Goal: Transaction & Acquisition: Book appointment/travel/reservation

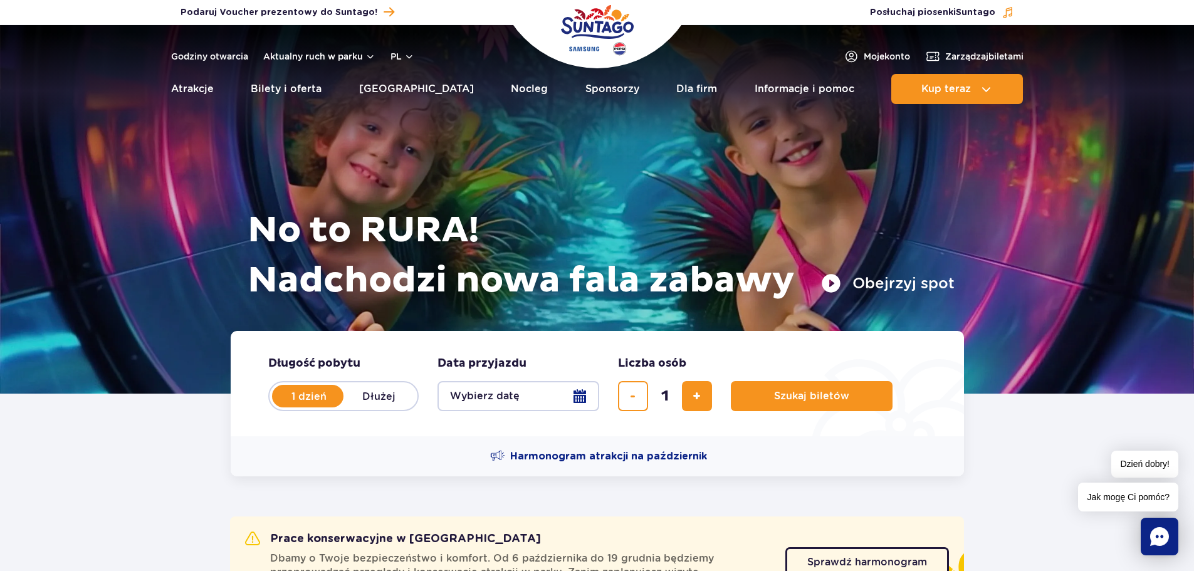
click at [382, 397] on label "Dłużej" at bounding box center [378, 396] width 71 height 26
click at [357, 407] on input "Dłużej" at bounding box center [350, 408] width 14 height 3
radio input "false"
radio input "true"
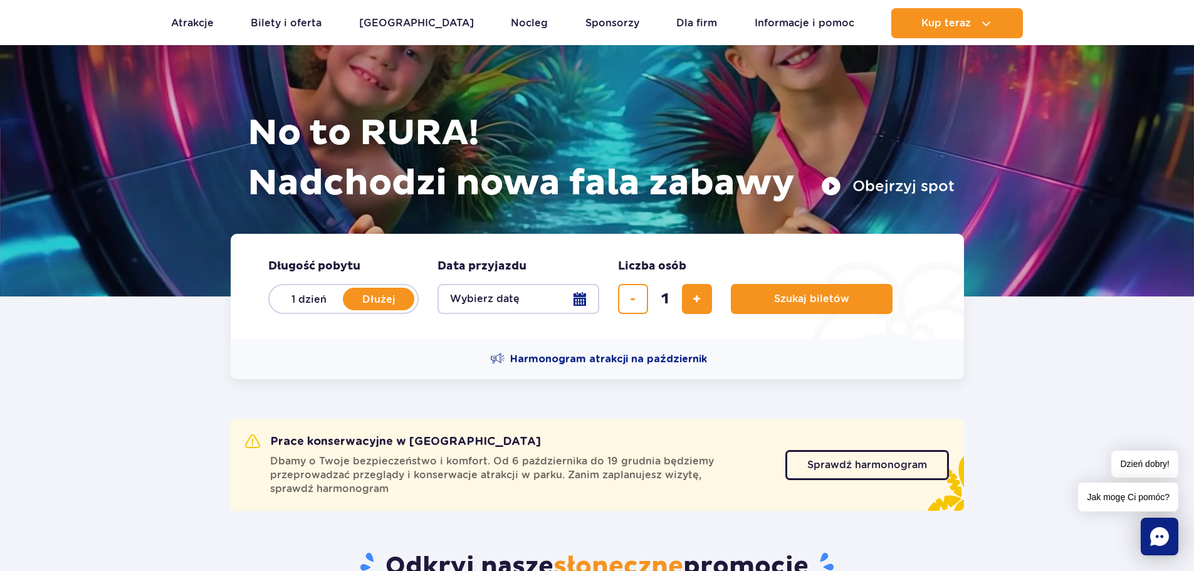
scroll to position [125, 0]
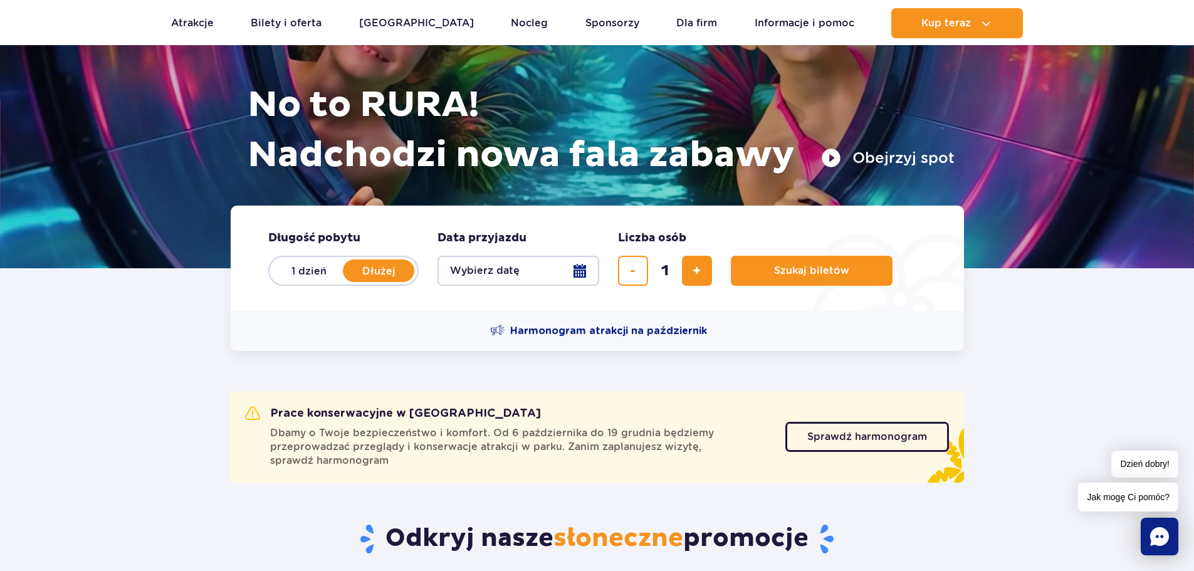
click at [575, 260] on button "Wybierz datę" at bounding box center [518, 271] width 162 height 30
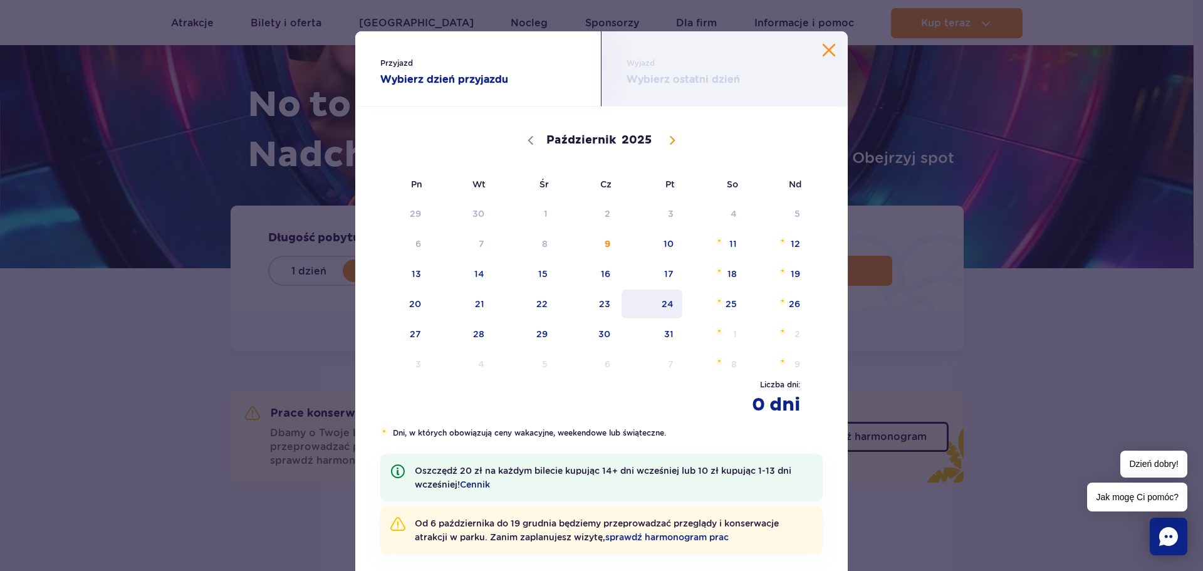
click at [655, 299] on span "24" at bounding box center [651, 303] width 63 height 29
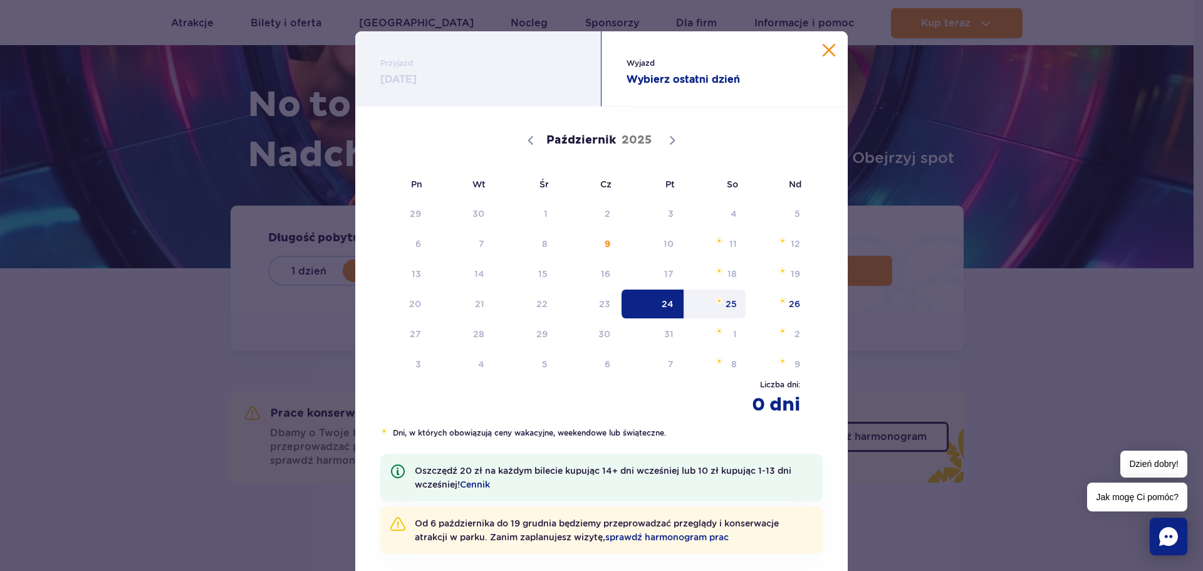
click at [727, 299] on span "25" at bounding box center [715, 303] width 63 height 29
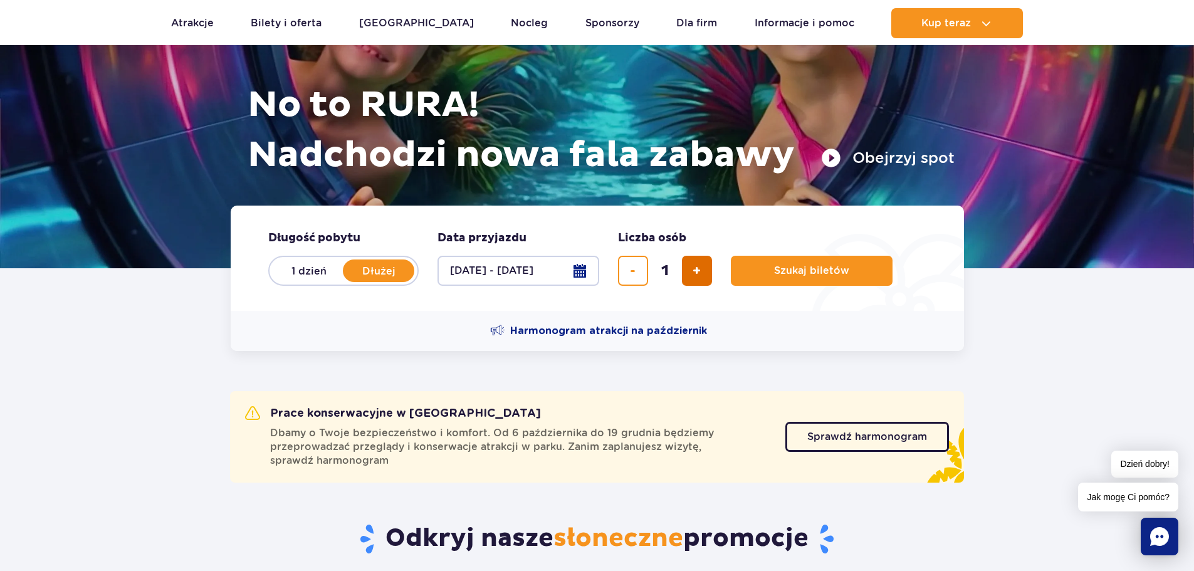
click at [701, 271] on span "dodaj bilet" at bounding box center [696, 271] width 8 height 0
type input "4"
click at [807, 274] on span "Szukaj biletów" at bounding box center [806, 270] width 75 height 11
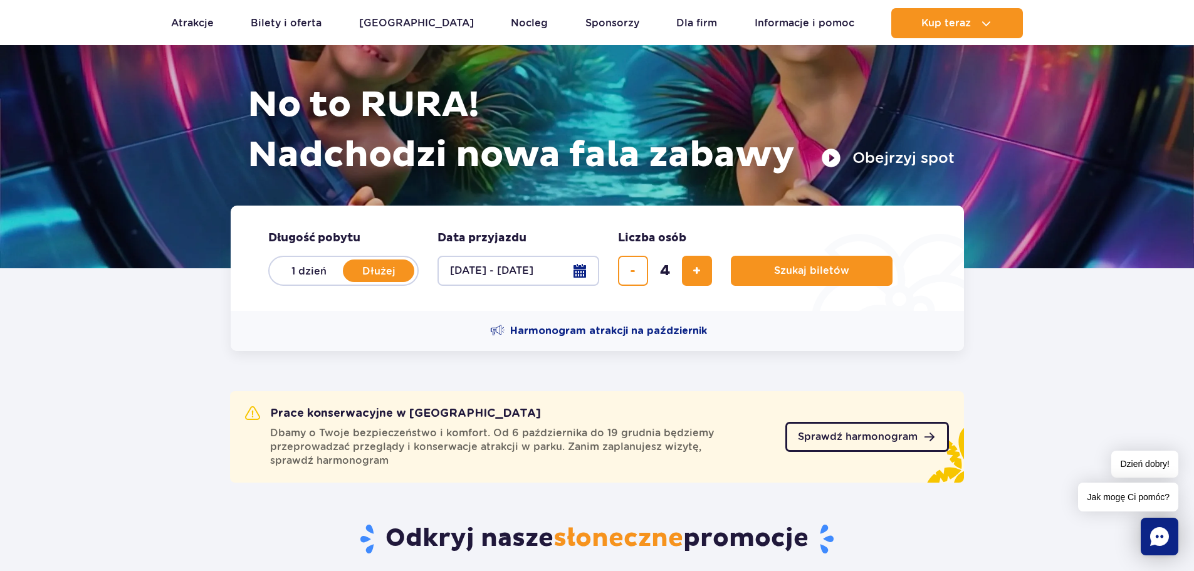
click at [867, 440] on span "Sprawdź harmonogram" at bounding box center [858, 437] width 120 height 10
click at [802, 275] on span "Szukaj biletów" at bounding box center [806, 270] width 75 height 11
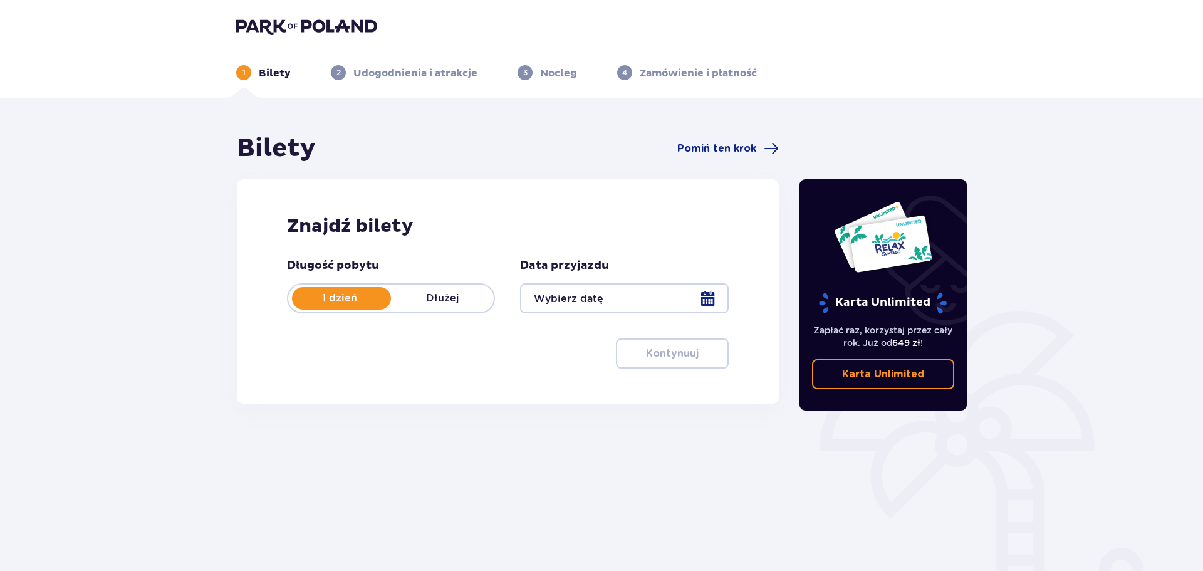
type input "[DATE] - [DATE]"
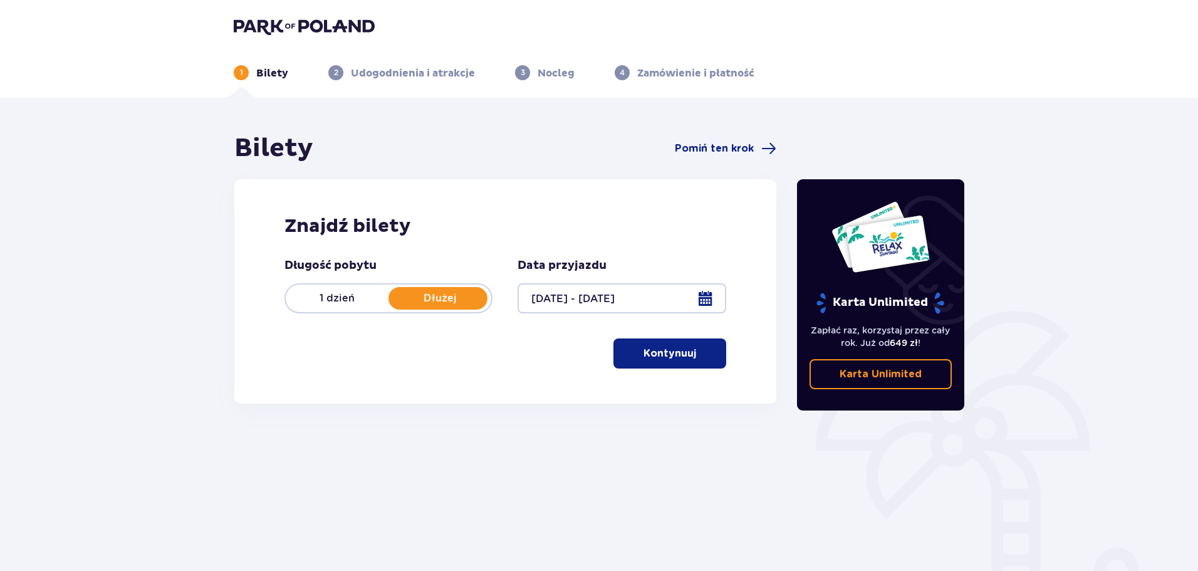
click at [682, 347] on p "Kontynuuj" at bounding box center [670, 354] width 53 height 14
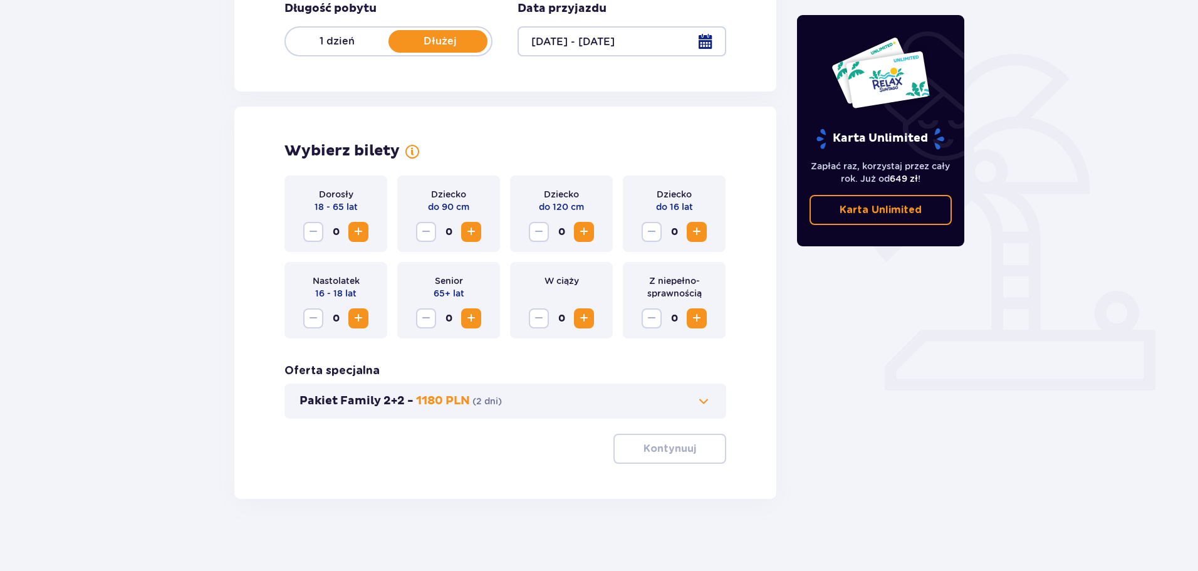
scroll to position [260, 0]
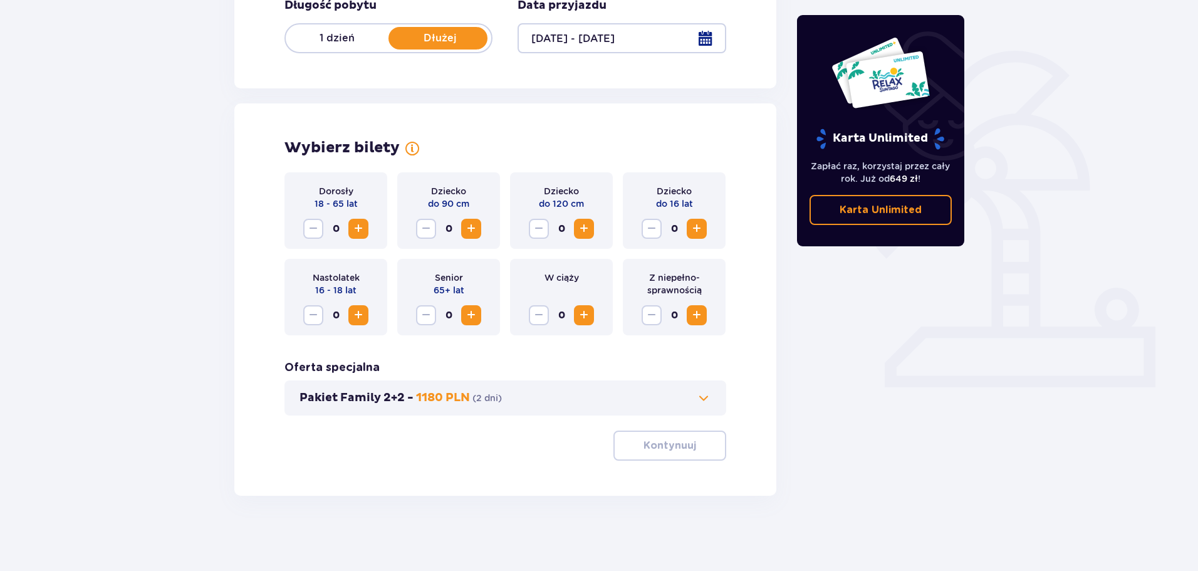
click at [360, 227] on span "Zwiększ" at bounding box center [358, 228] width 15 height 15
click at [696, 390] on span at bounding box center [703, 397] width 15 height 15
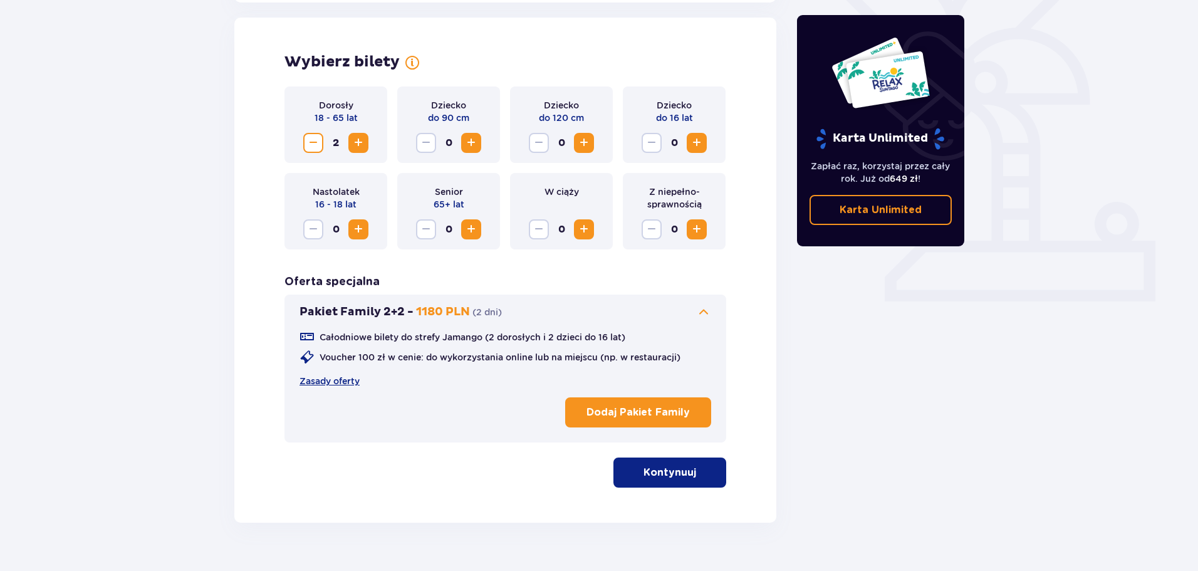
scroll to position [348, 0]
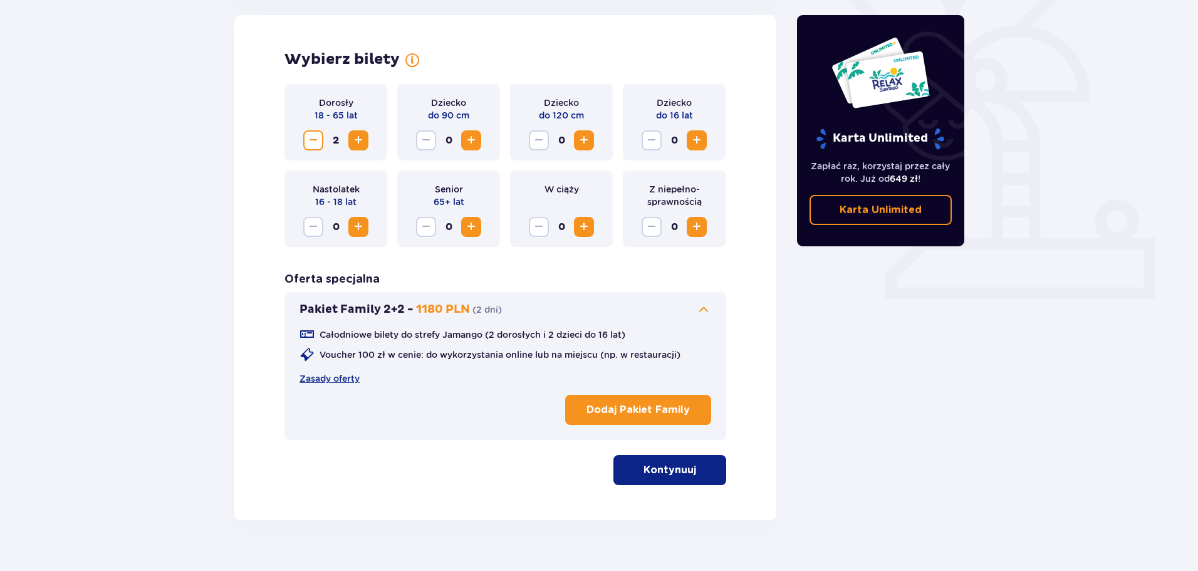
click at [692, 227] on span "Zwiększ" at bounding box center [696, 226] width 15 height 15
click at [695, 134] on span "Zwiększ" at bounding box center [696, 140] width 15 height 15
click at [672, 477] on button "Kontynuuj" at bounding box center [669, 470] width 113 height 30
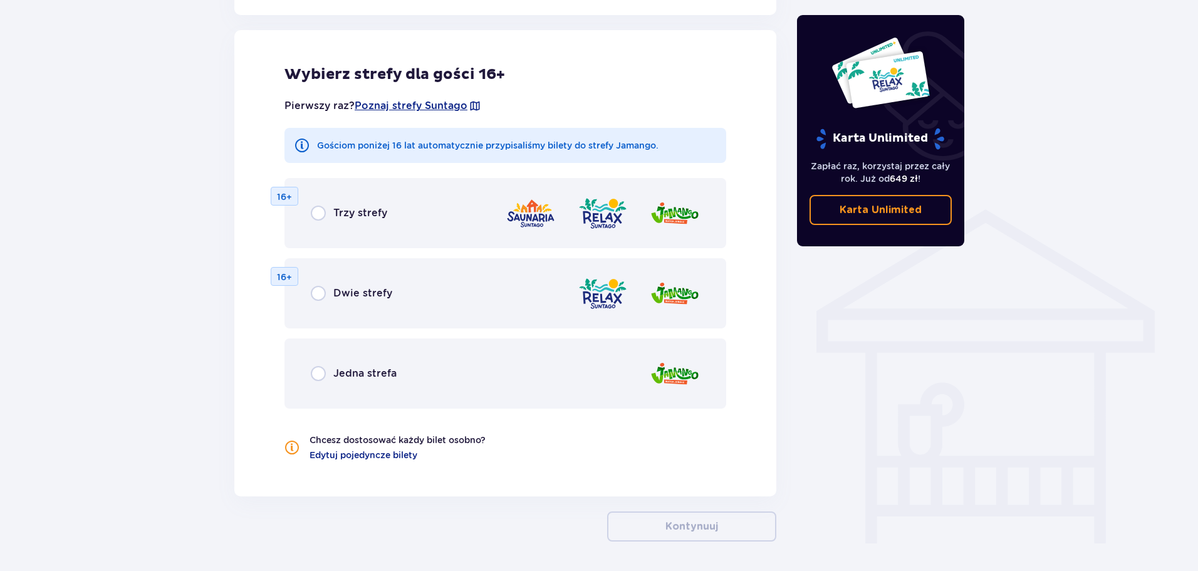
scroll to position [746, 0]
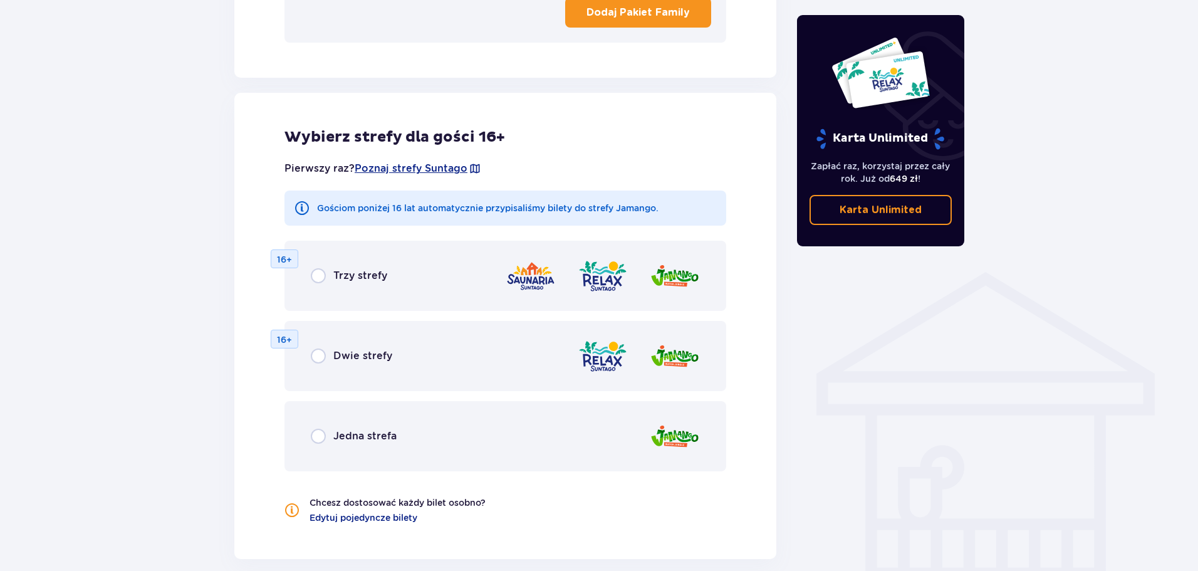
click at [345, 441] on span "Jedna strefa" at bounding box center [364, 436] width 63 height 14
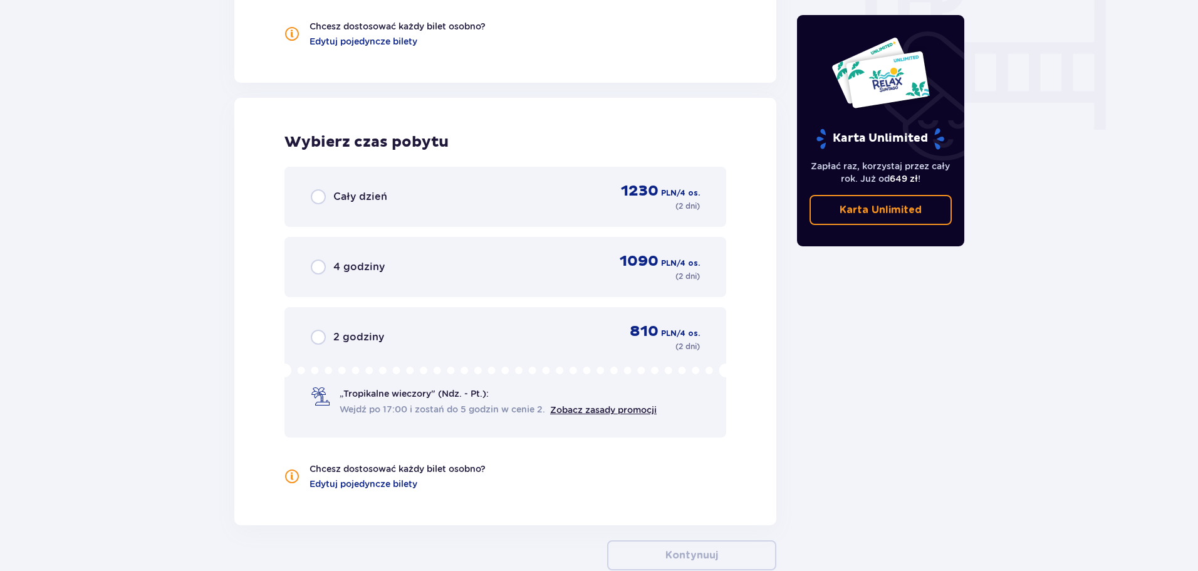
scroll to position [1290, 0]
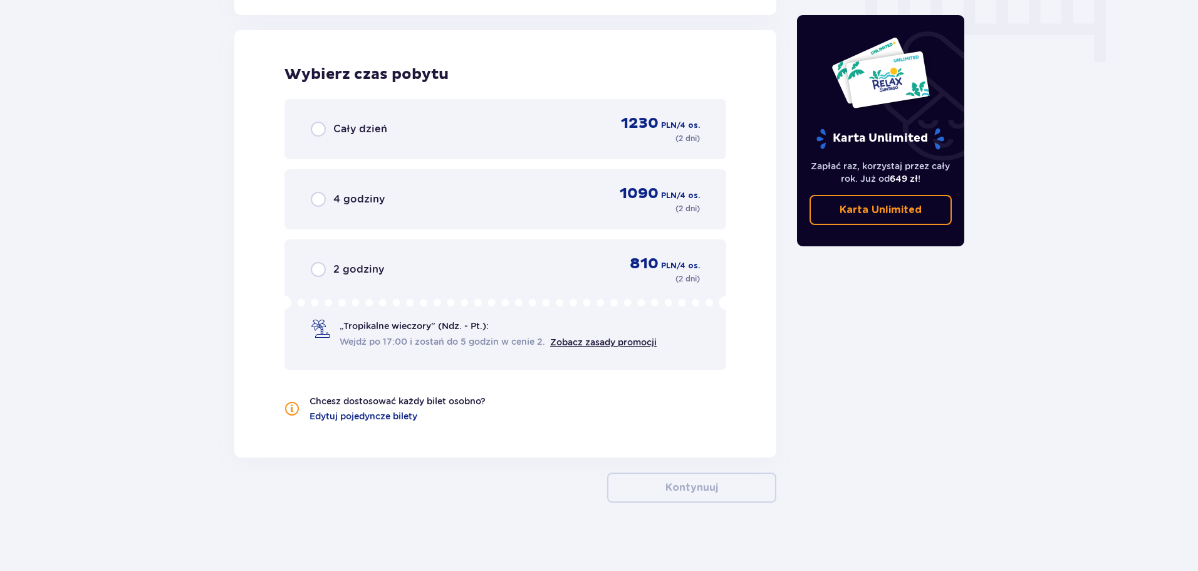
click at [318, 131] on input "radio" at bounding box center [318, 129] width 15 height 15
radio input "true"
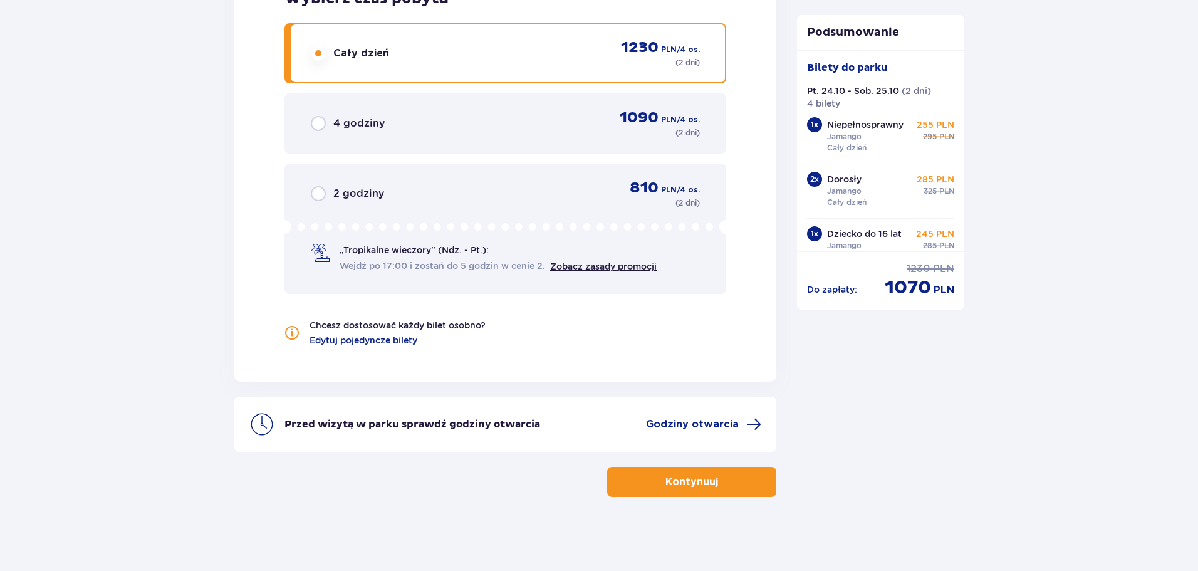
scroll to position [1367, 0]
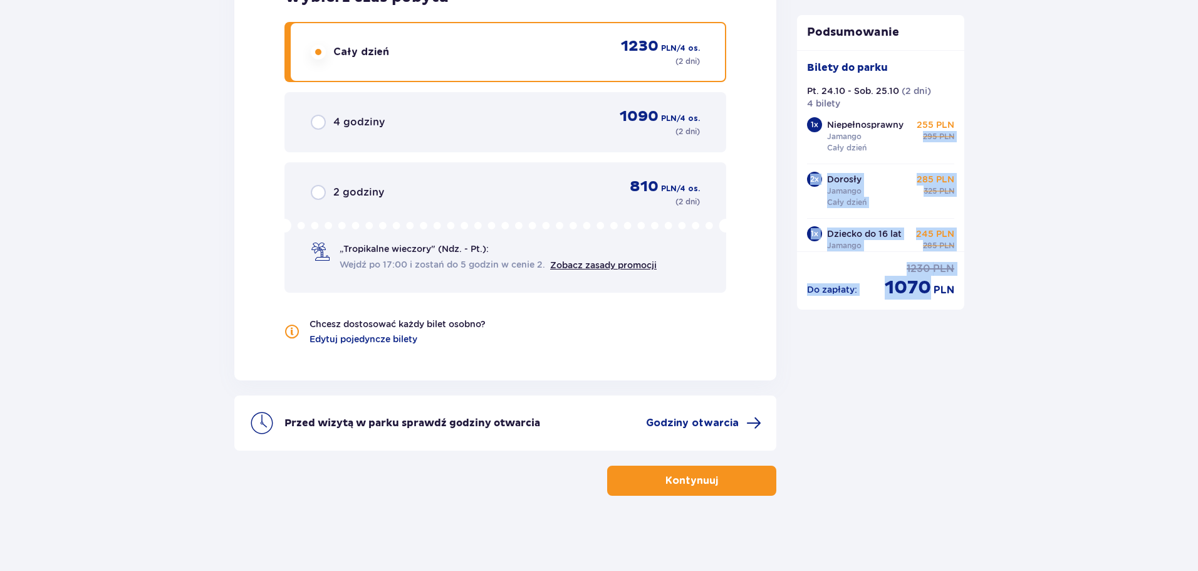
drag, startPoint x: 957, startPoint y: 122, endPoint x: 971, endPoint y: 175, distance: 54.9
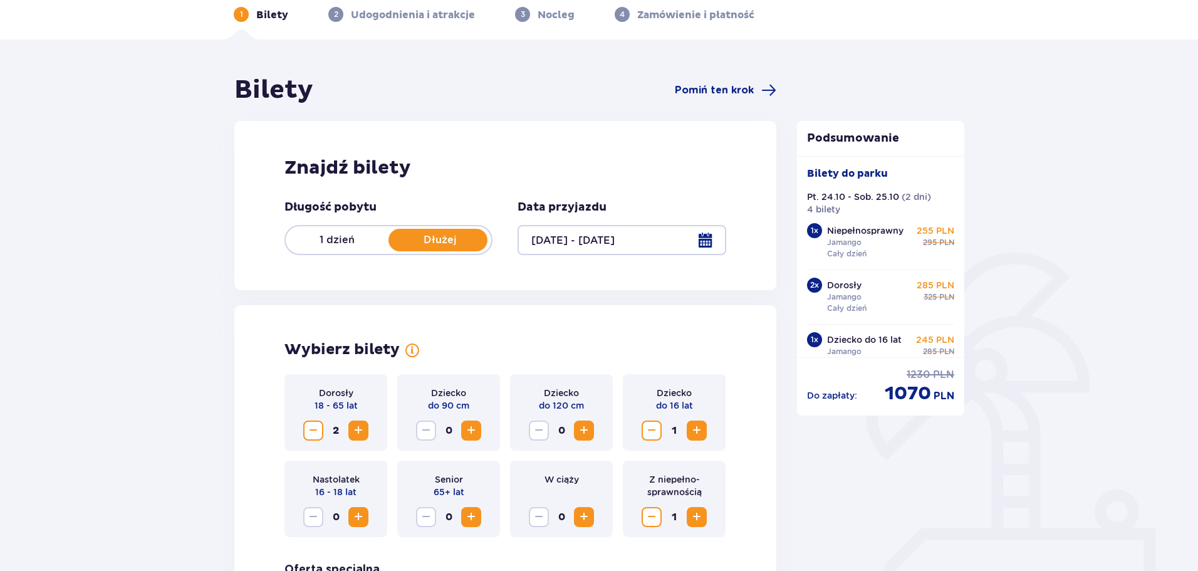
scroll to position [51, 0]
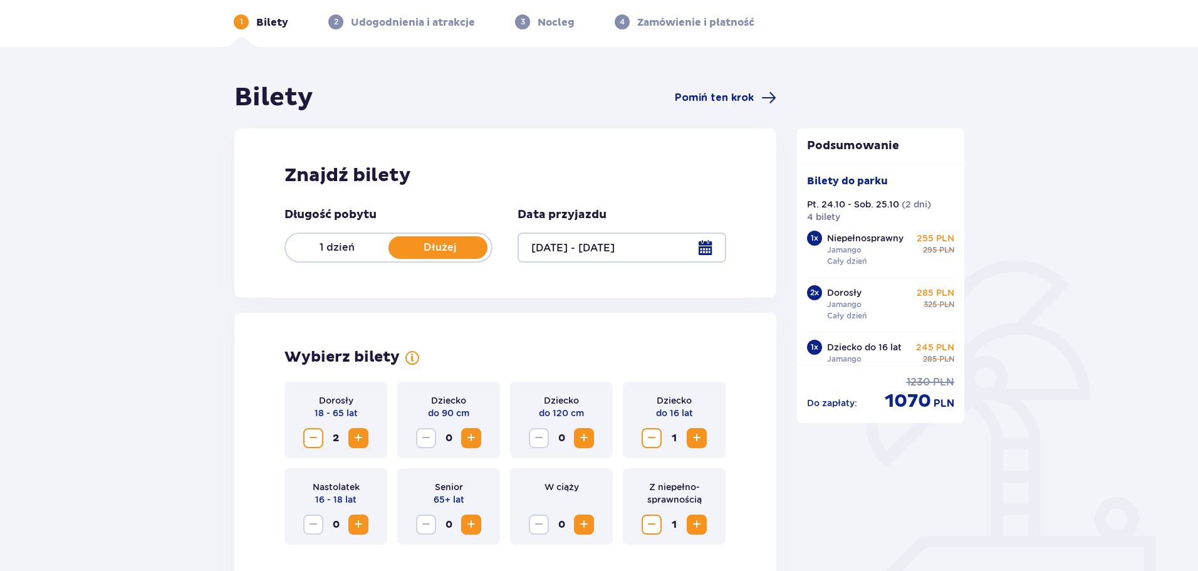
click at [657, 524] on span "Zmniejsz" at bounding box center [651, 524] width 15 height 15
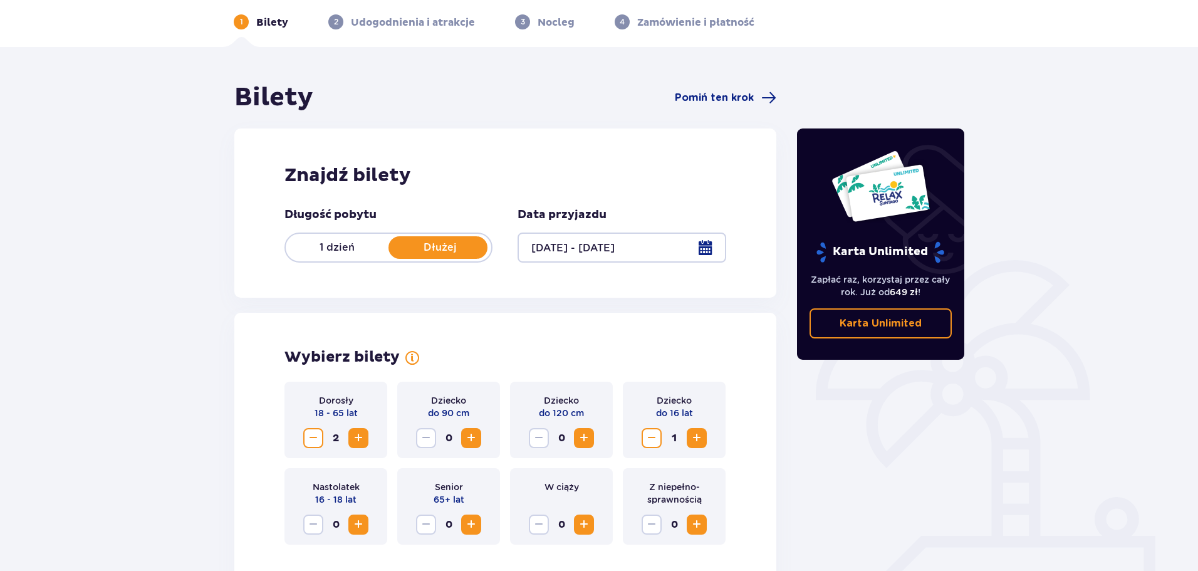
click at [583, 437] on span "Zwiększ" at bounding box center [583, 437] width 15 height 15
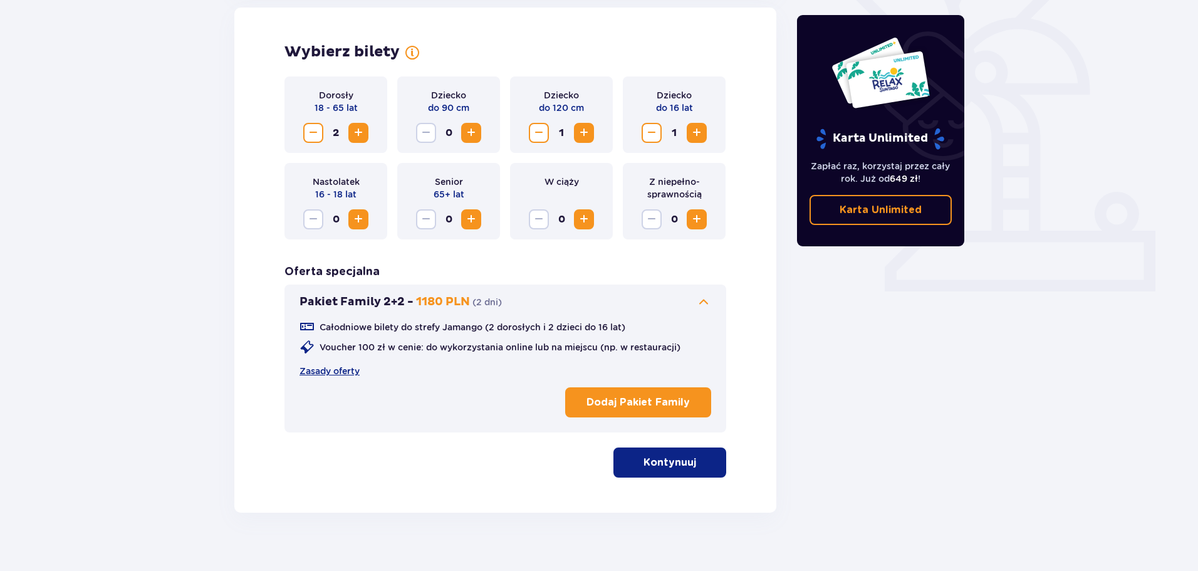
scroll to position [373, 0]
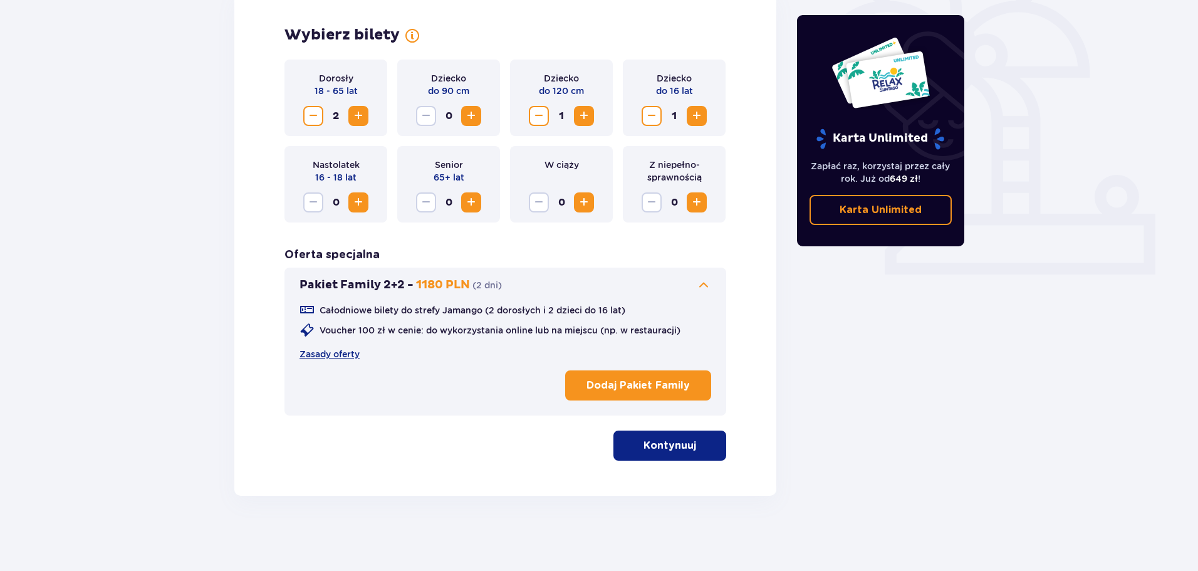
click at [685, 439] on p "Kontynuuj" at bounding box center [670, 446] width 53 height 14
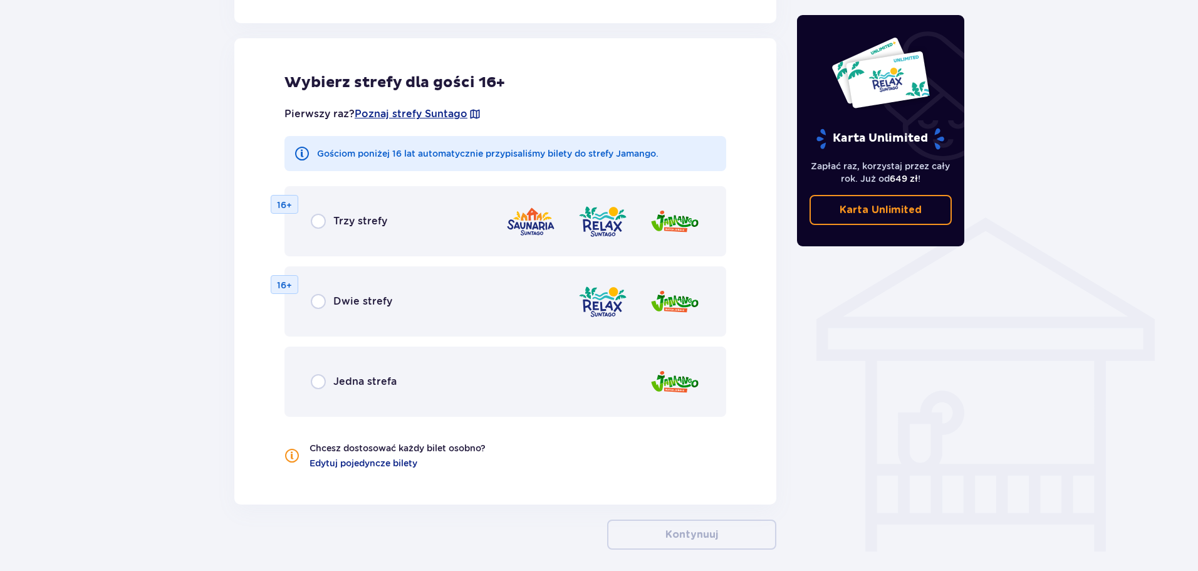
scroll to position [808, 0]
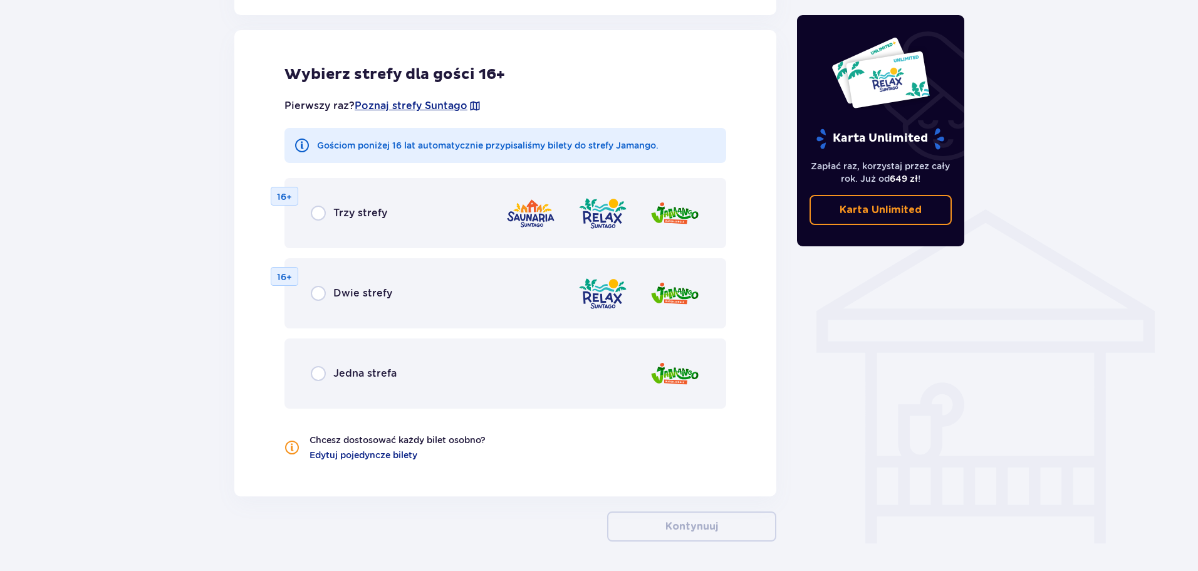
click at [553, 390] on div "Jedna strefa" at bounding box center [505, 373] width 442 height 70
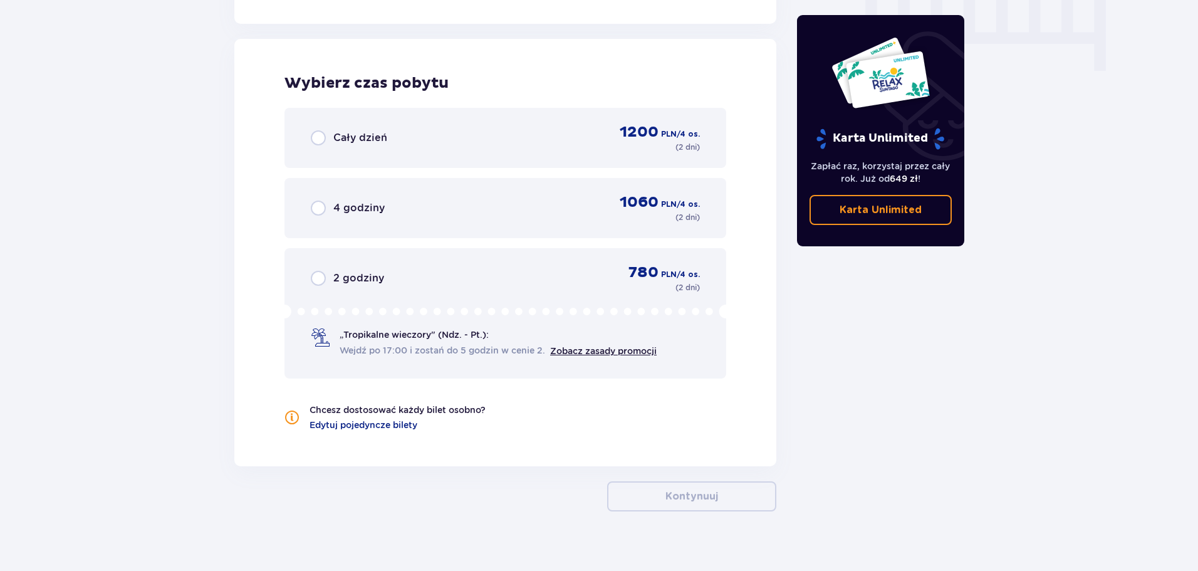
scroll to position [1290, 0]
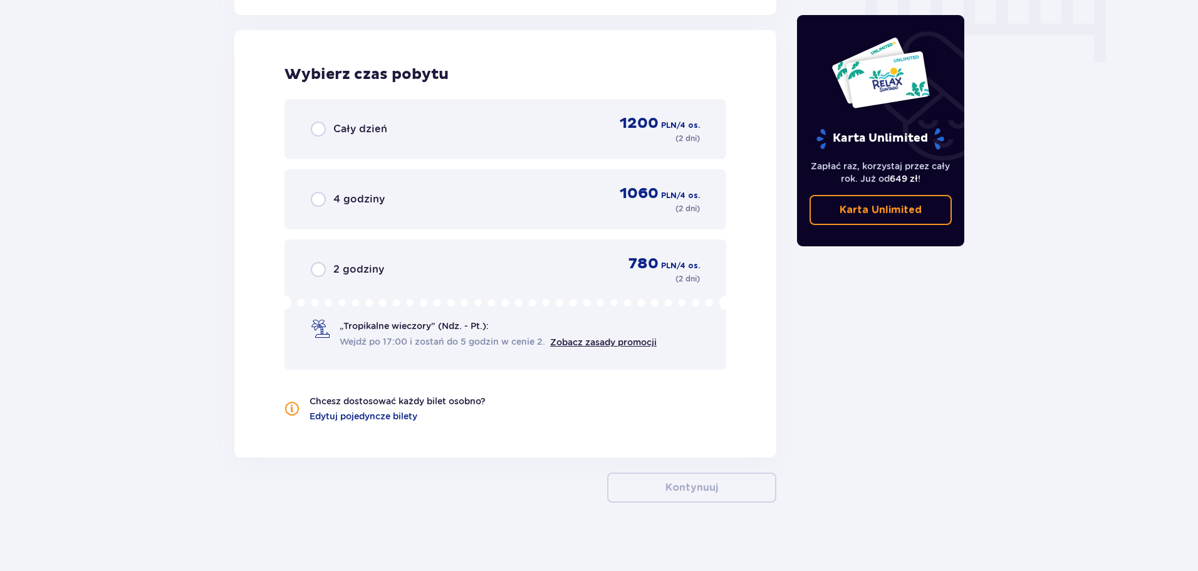
click at [452, 127] on div "Cały dzień 1200 PLN / 4 os. ( 2 dni )" at bounding box center [505, 129] width 389 height 30
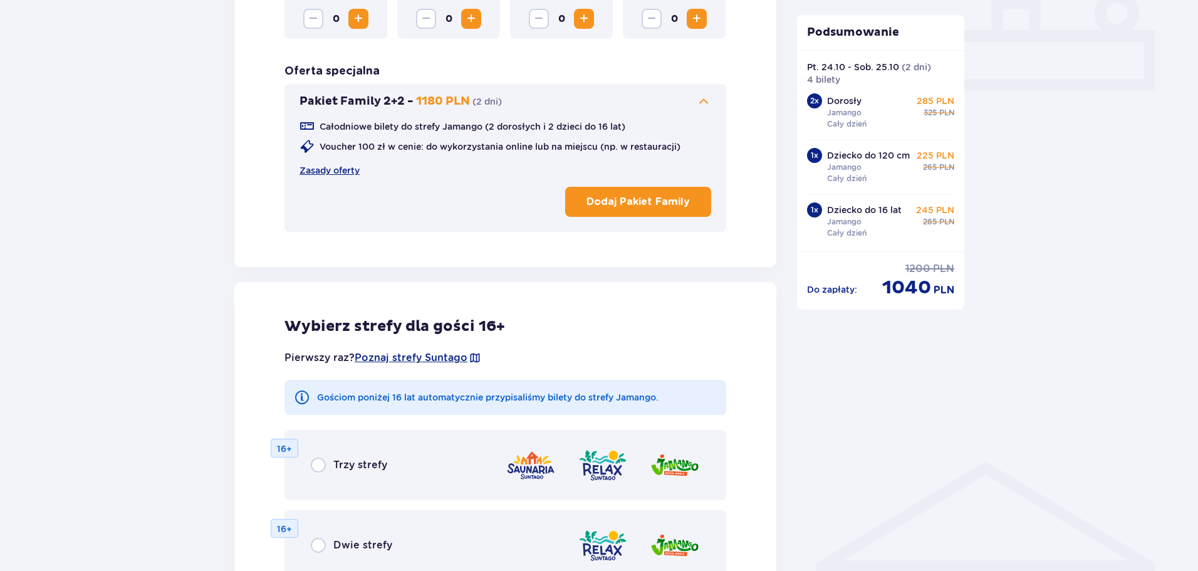
scroll to position [552, 0]
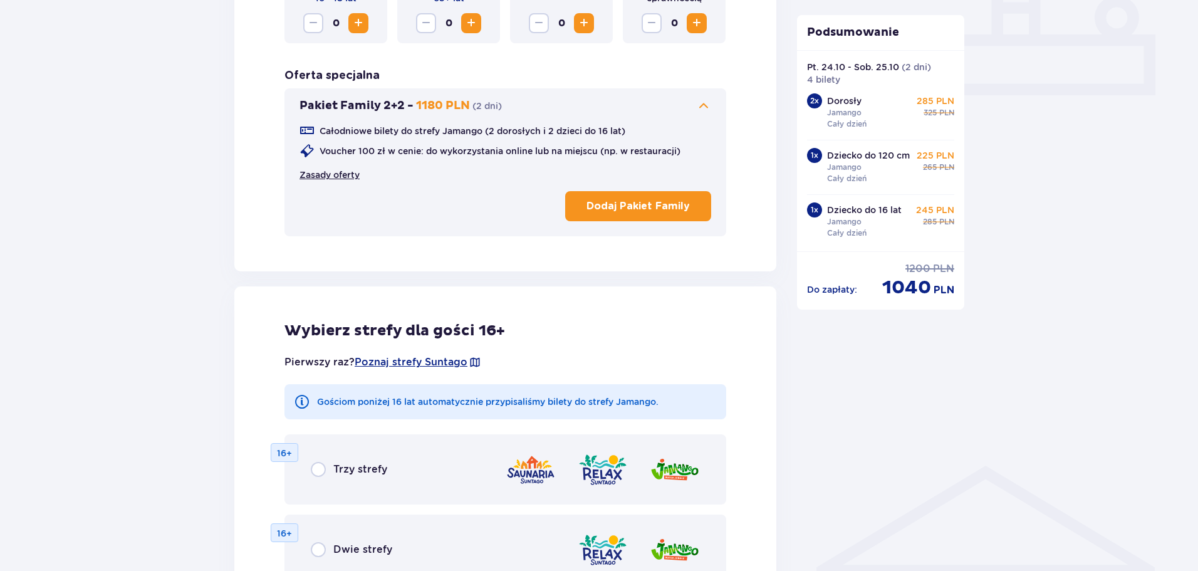
click at [331, 177] on link "Zasady oferty" at bounding box center [330, 175] width 60 height 13
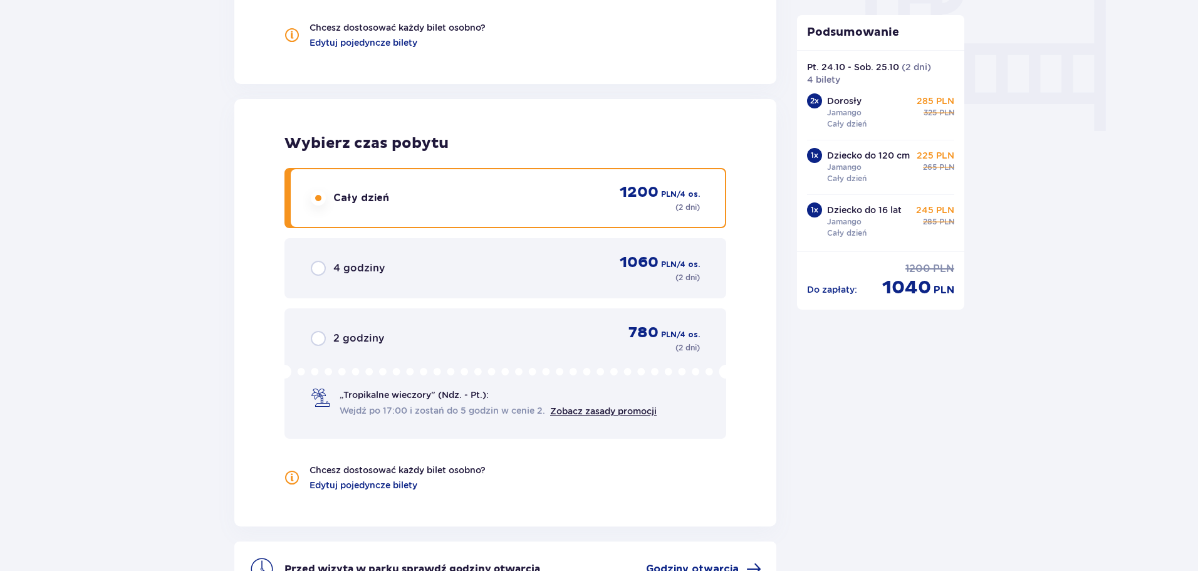
scroll to position [1316, 0]
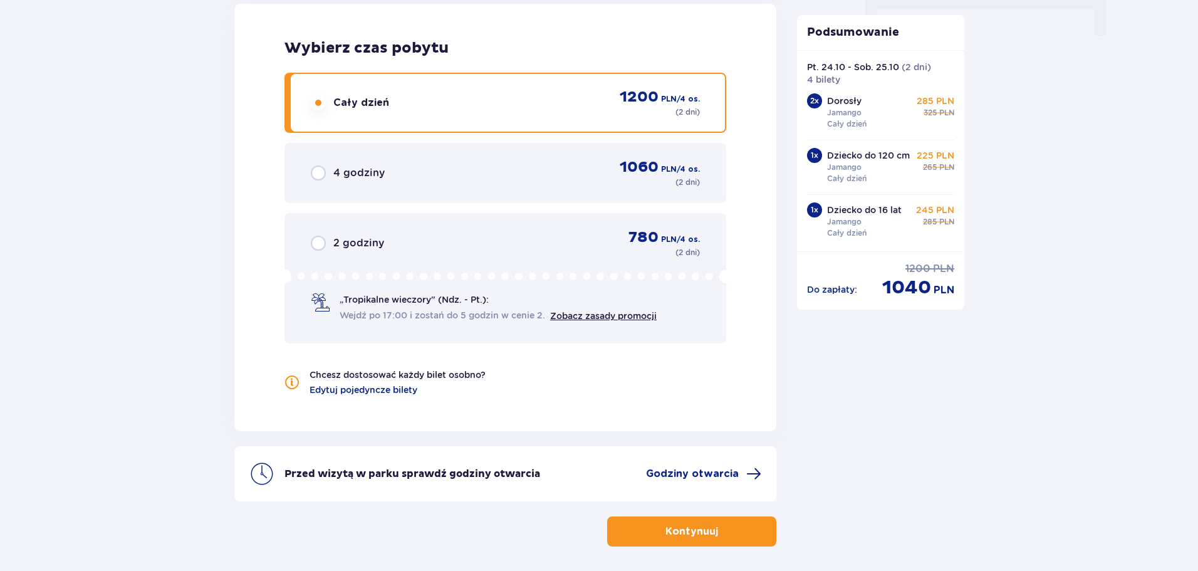
click at [707, 533] on p "Kontynuuj" at bounding box center [691, 531] width 53 height 14
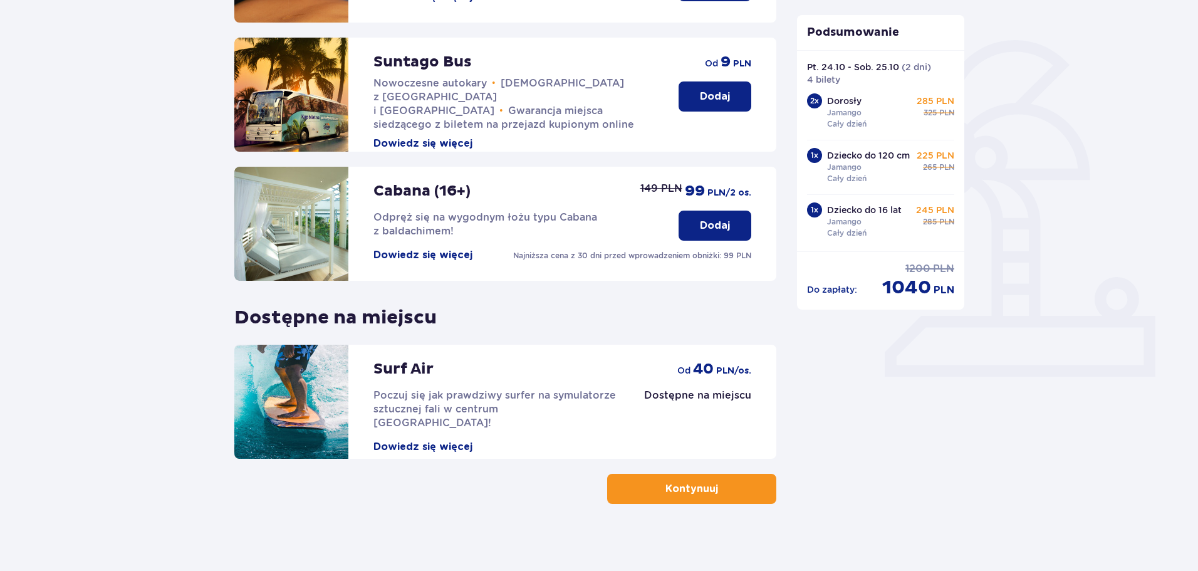
scroll to position [279, 0]
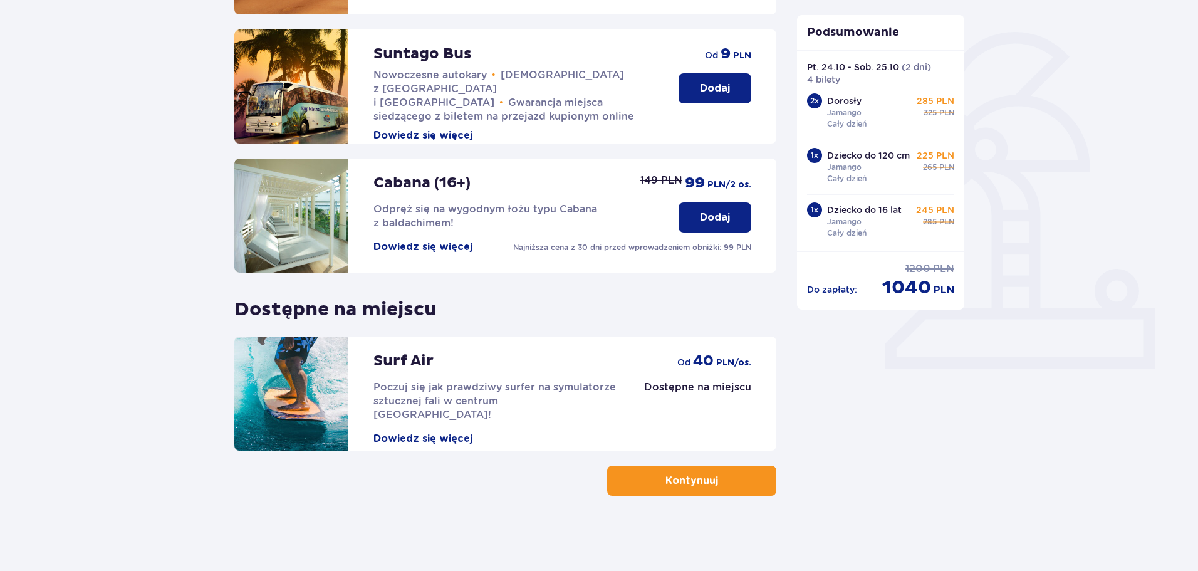
click at [677, 486] on p "Kontynuuj" at bounding box center [691, 481] width 53 height 14
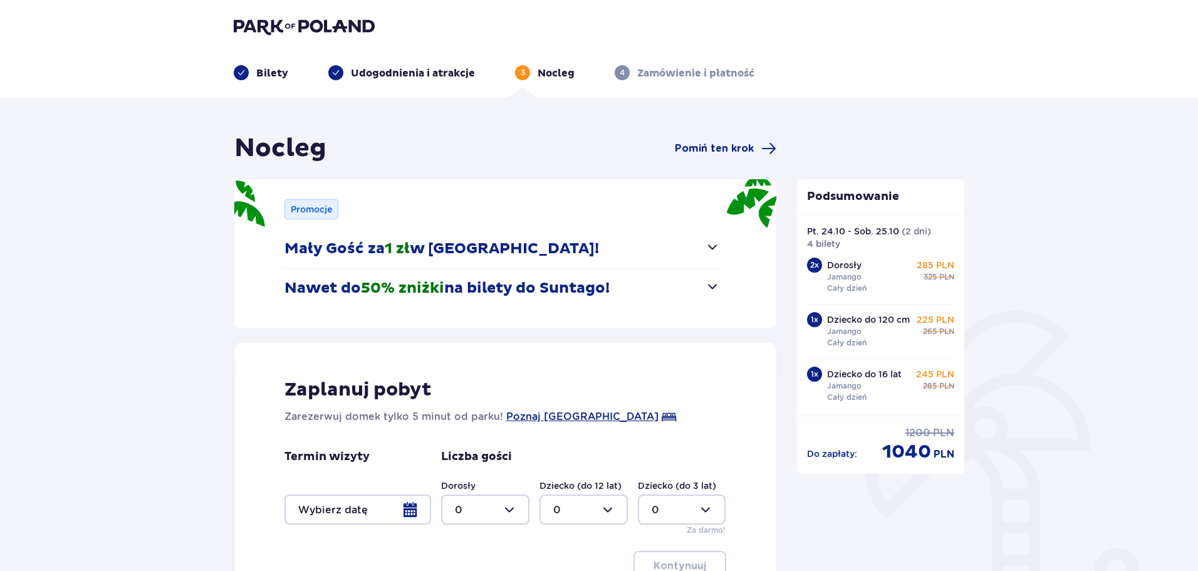
click at [511, 248] on p "Mały Gość za 1 zł w Suntago Village!" at bounding box center [441, 248] width 315 height 19
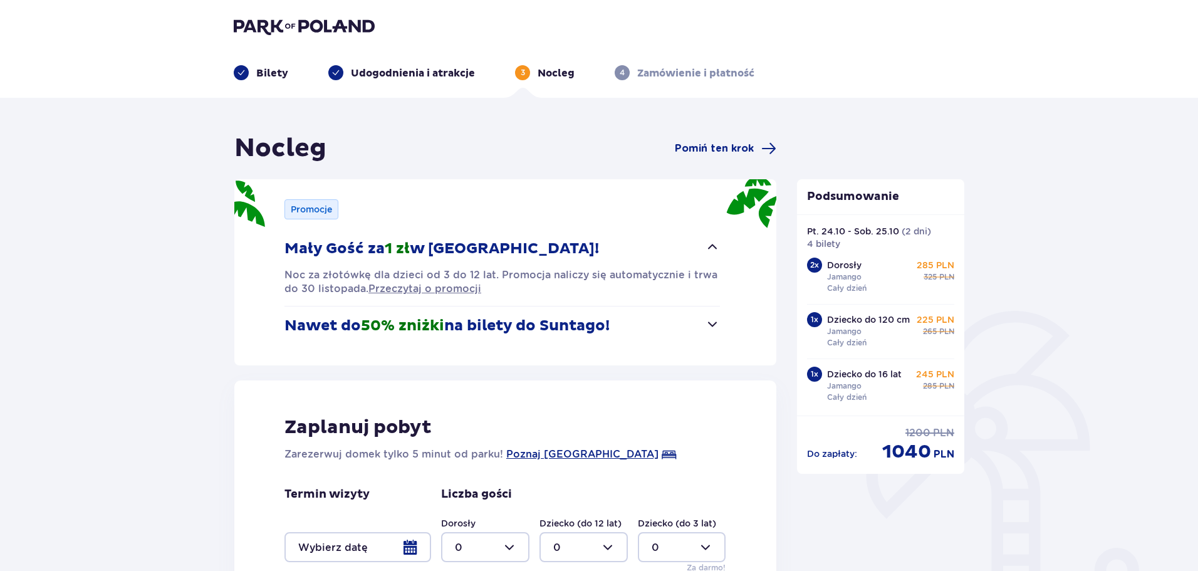
click at [582, 324] on p "Nawet do 50% zniżki na bilety do Suntago!" at bounding box center [446, 325] width 325 height 19
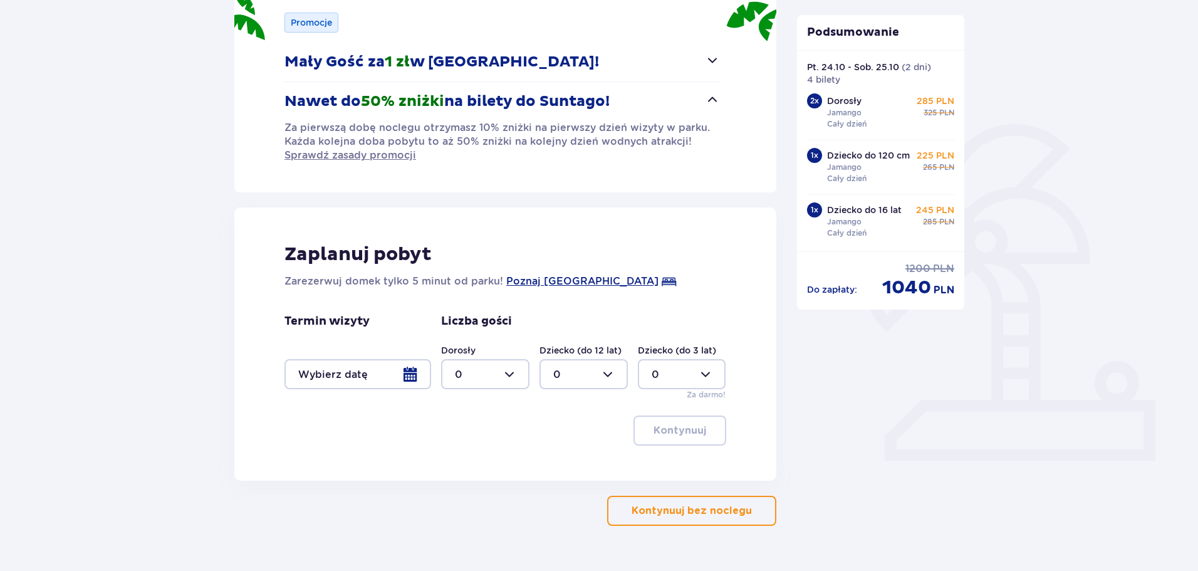
scroll to position [188, 0]
click at [405, 370] on div at bounding box center [357, 373] width 147 height 30
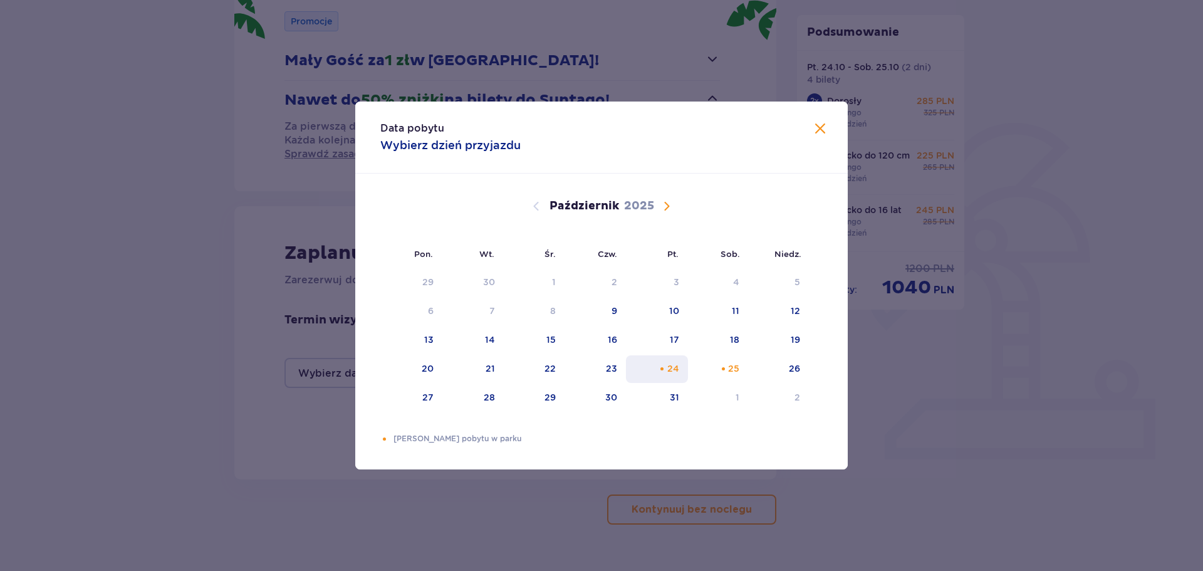
click at [674, 371] on div "24" at bounding box center [673, 368] width 12 height 13
click at [709, 369] on div "25" at bounding box center [718, 369] width 61 height 28
type input "[DATE] - [DATE]"
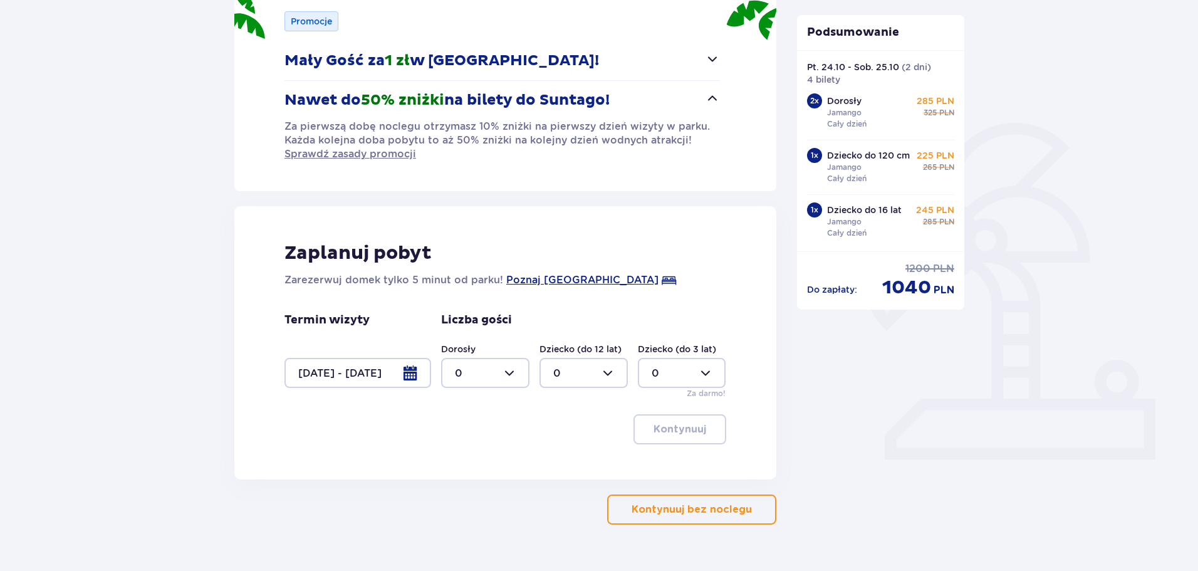
click at [486, 379] on div at bounding box center [485, 373] width 88 height 30
click at [460, 457] on p "2" at bounding box center [458, 464] width 6 height 14
type input "2"
click at [608, 366] on div at bounding box center [584, 373] width 88 height 30
click at [577, 462] on div "2" at bounding box center [583, 464] width 61 height 14
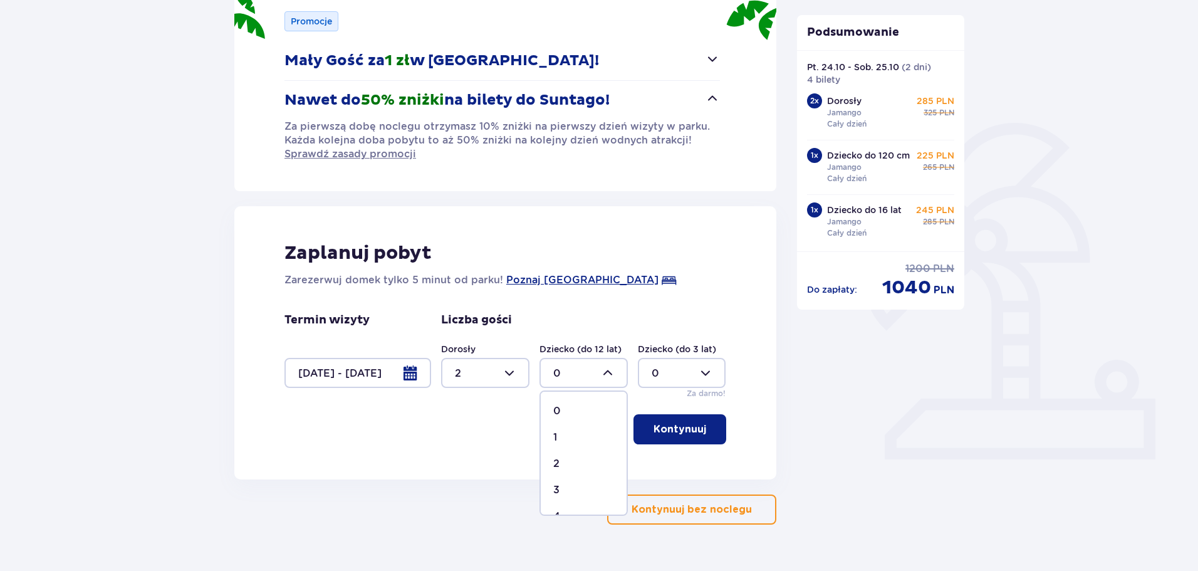
type input "2"
click at [670, 428] on p "Kontynuuj" at bounding box center [680, 429] width 53 height 14
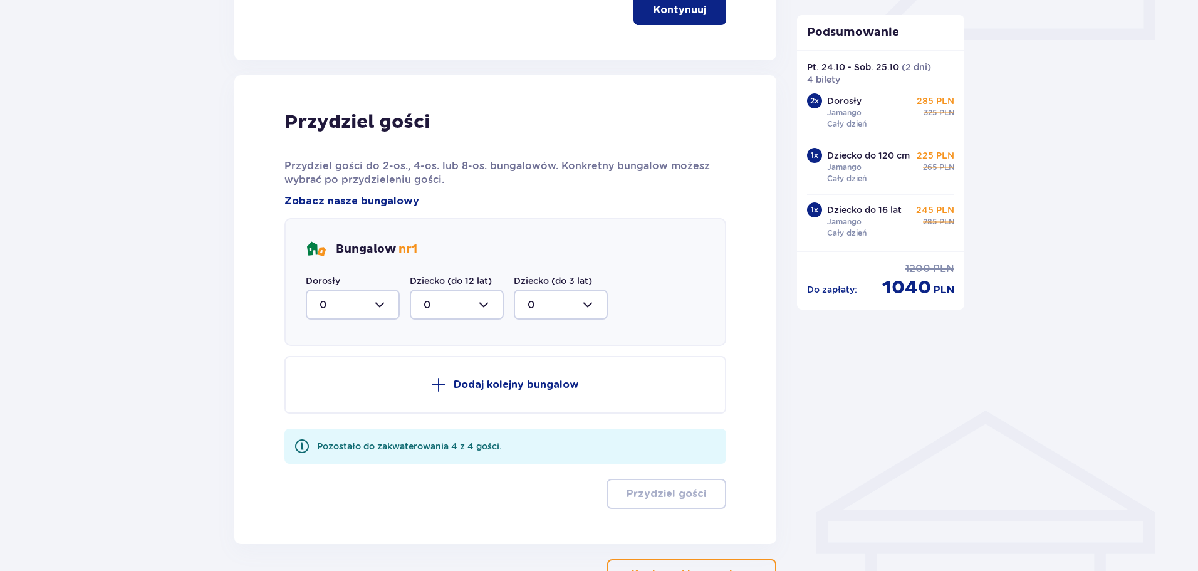
scroll to position [667, 0]
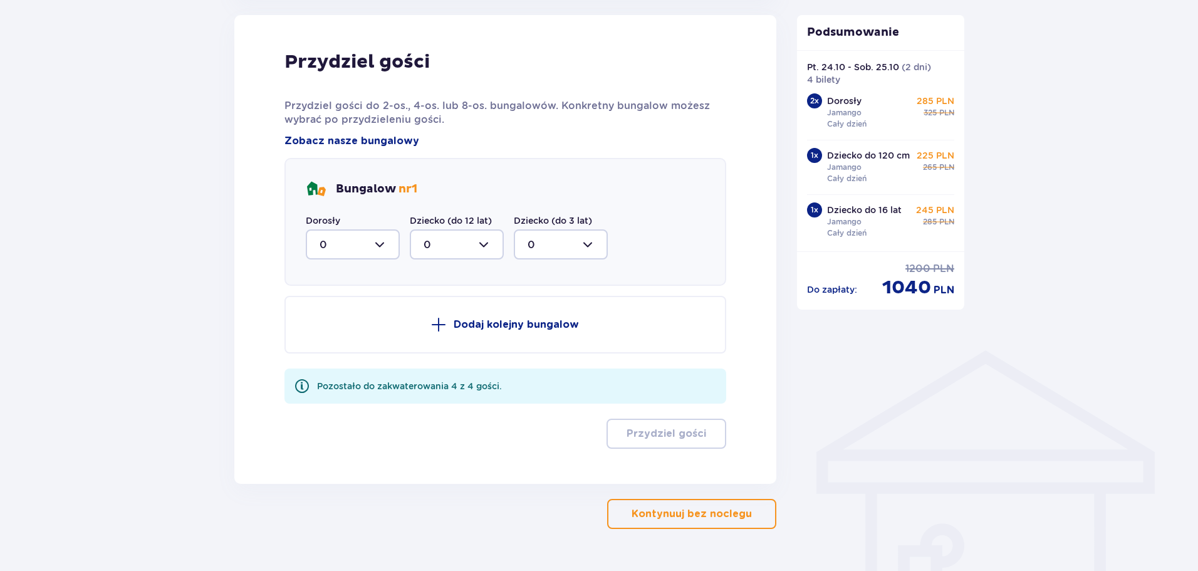
click at [349, 244] on div at bounding box center [353, 244] width 94 height 30
drag, startPoint x: 321, startPoint y: 336, endPoint x: 368, endPoint y: 305, distance: 56.5
click at [322, 335] on p "2" at bounding box center [323, 335] width 6 height 14
type input "2"
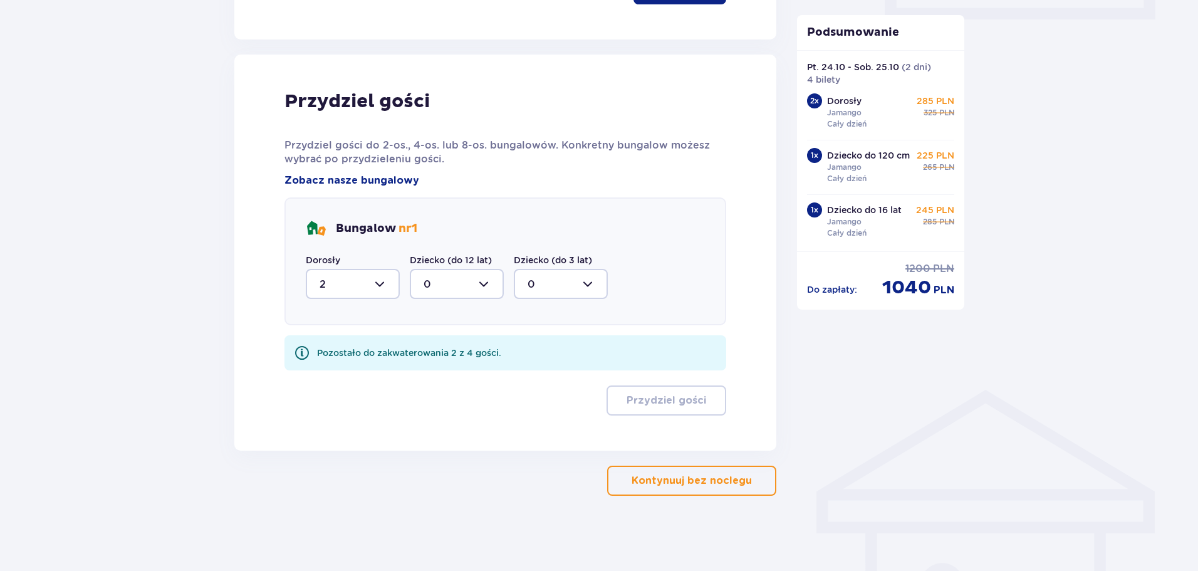
scroll to position [628, 0]
click at [438, 276] on div at bounding box center [457, 284] width 94 height 30
drag, startPoint x: 430, startPoint y: 373, endPoint x: 424, endPoint y: 362, distance: 12.4
click at [431, 371] on div "2" at bounding box center [457, 375] width 66 height 14
type input "2"
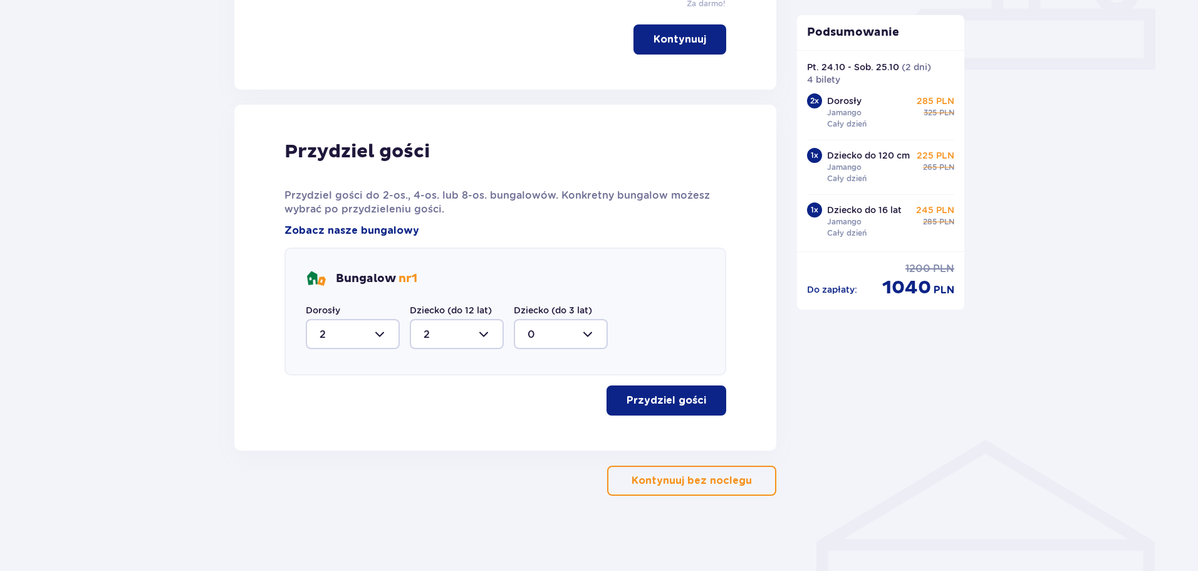
scroll to position [578, 0]
click at [627, 395] on p "Przydziel gości" at bounding box center [667, 401] width 80 height 14
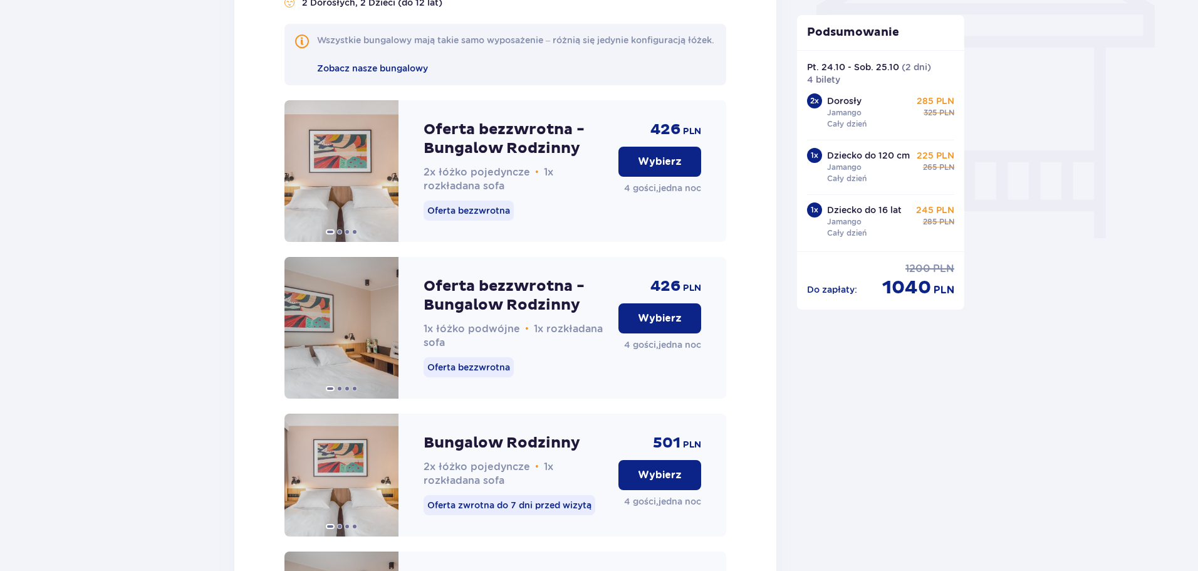
scroll to position [1154, 0]
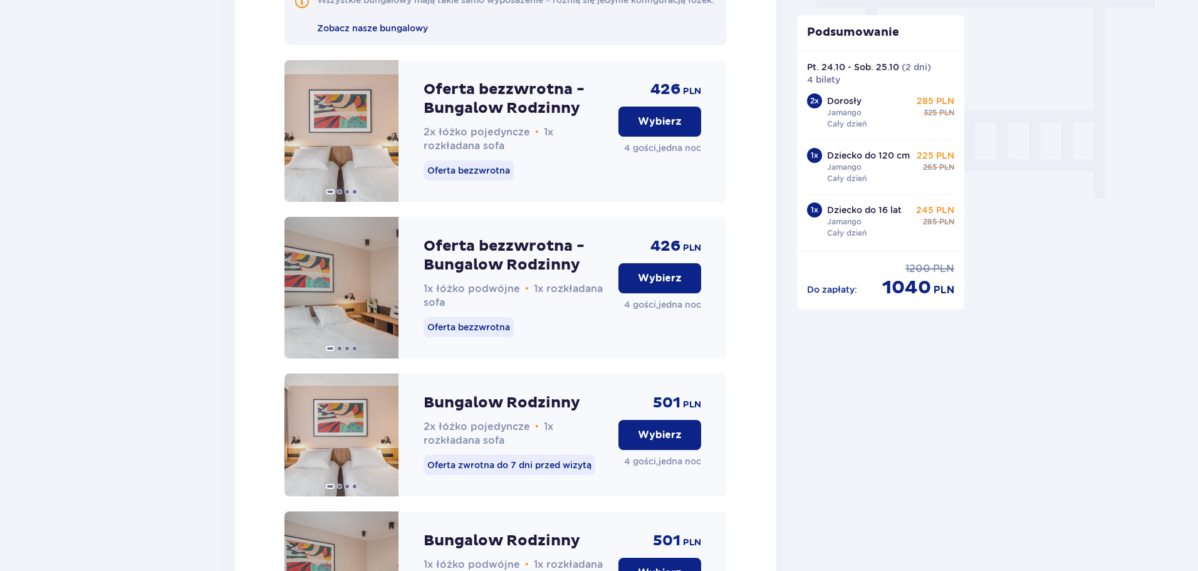
click at [672, 281] on button "Wybierz" at bounding box center [659, 278] width 83 height 30
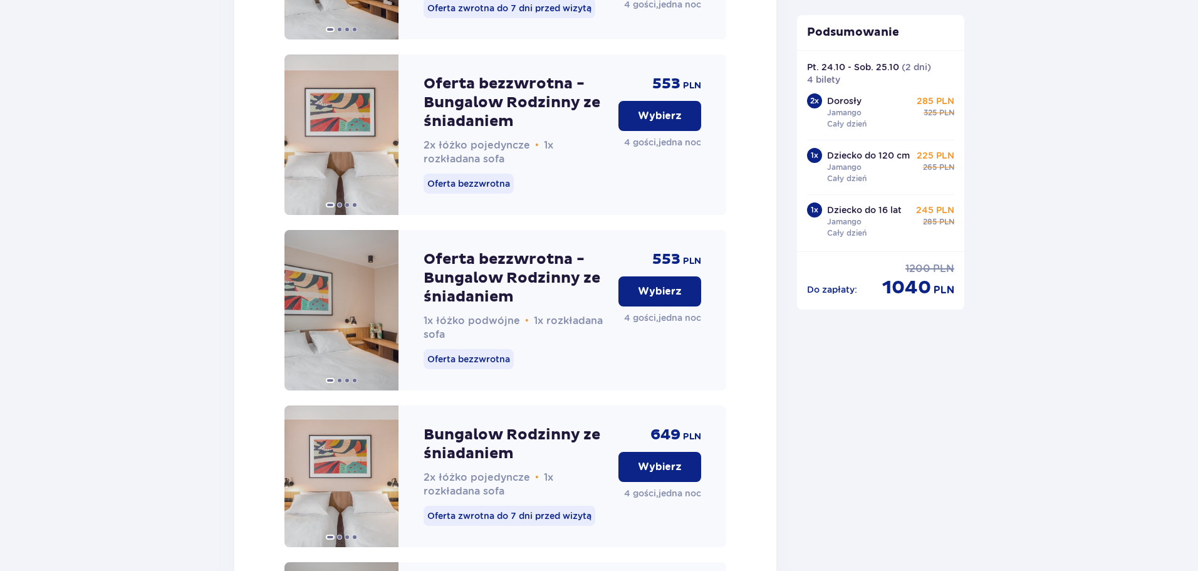
scroll to position [1761, 0]
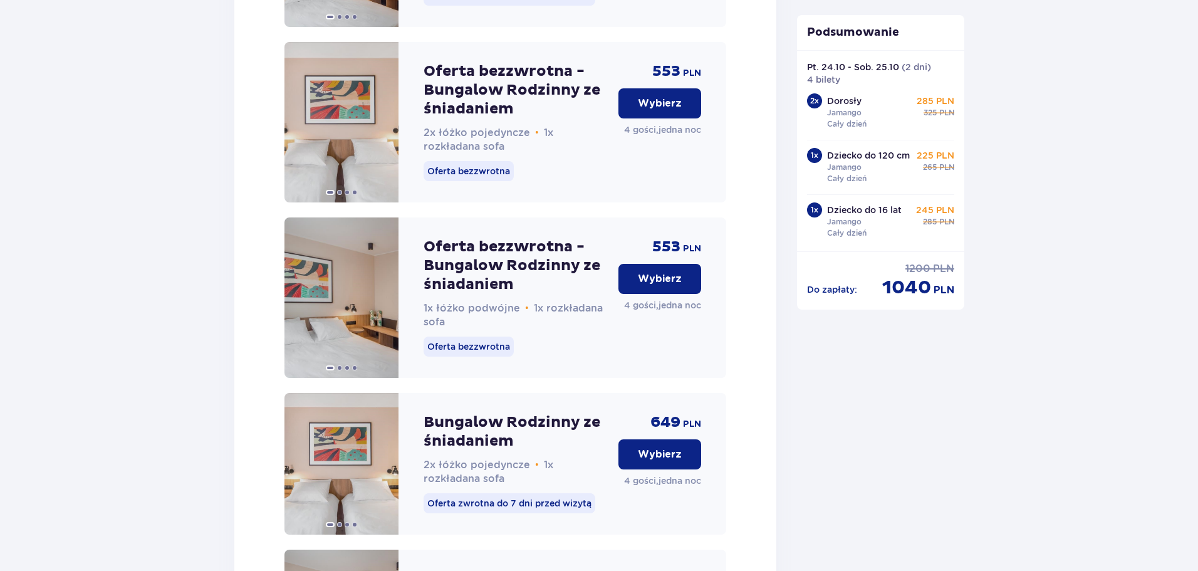
click at [657, 286] on p "Wybierz" at bounding box center [660, 279] width 44 height 14
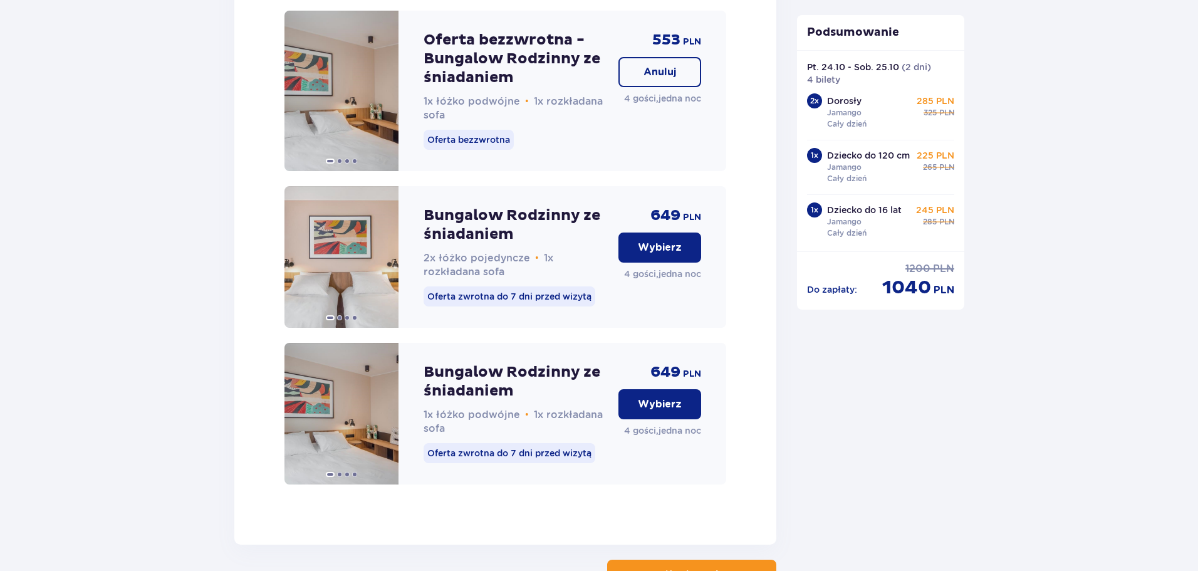
scroll to position [1949, 0]
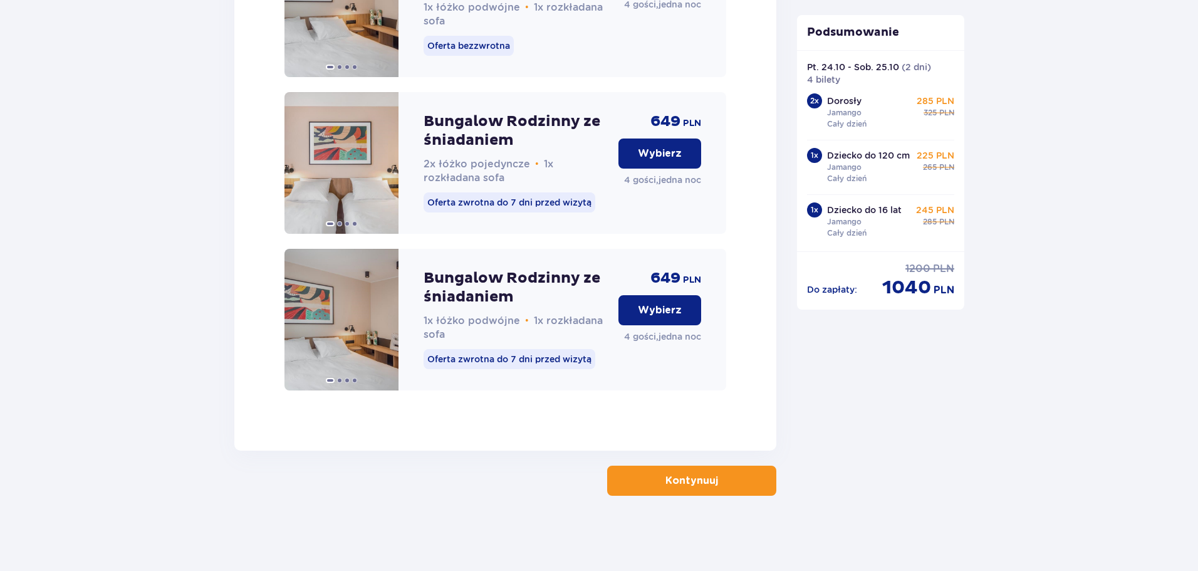
click at [677, 474] on p "Kontynuuj" at bounding box center [691, 481] width 53 height 14
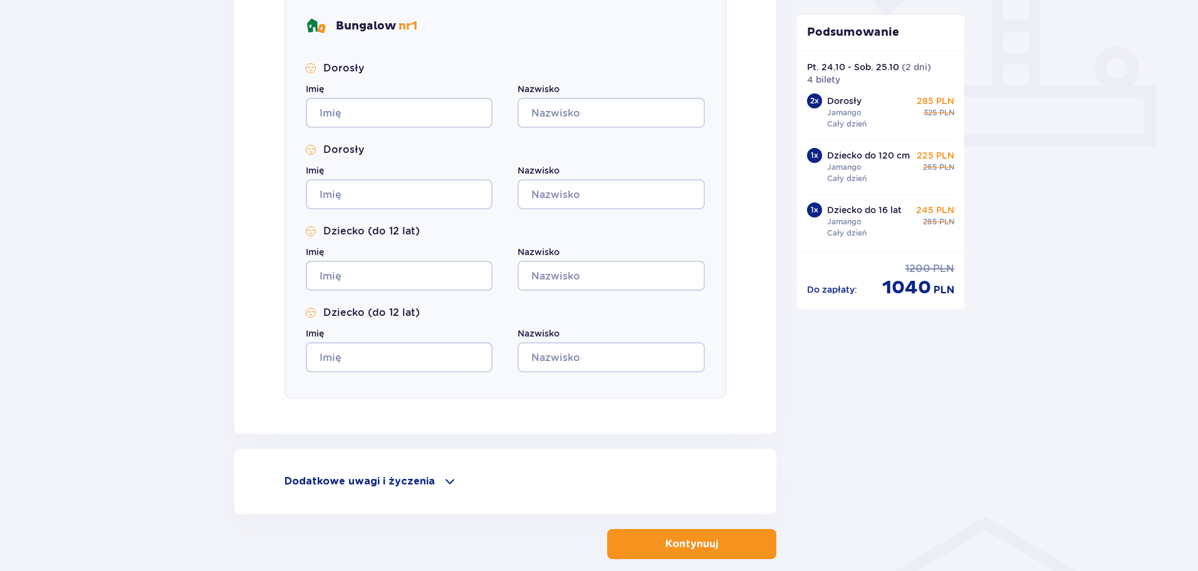
scroll to position [565, 0]
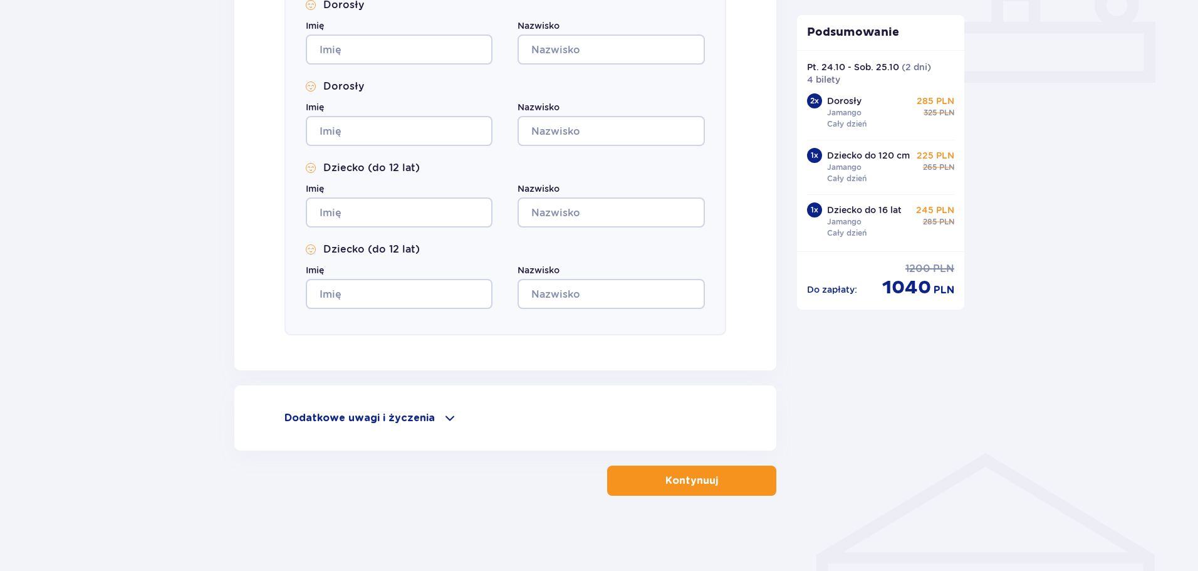
click at [434, 407] on div "Dodatkowe uwagi i życzenia Czy możemy Ci jeszcze w czymś pomóc? Daj nam znać! D…" at bounding box center [505, 417] width 542 height 65
click at [429, 419] on p "Dodatkowe uwagi i życzenia" at bounding box center [359, 418] width 150 height 14
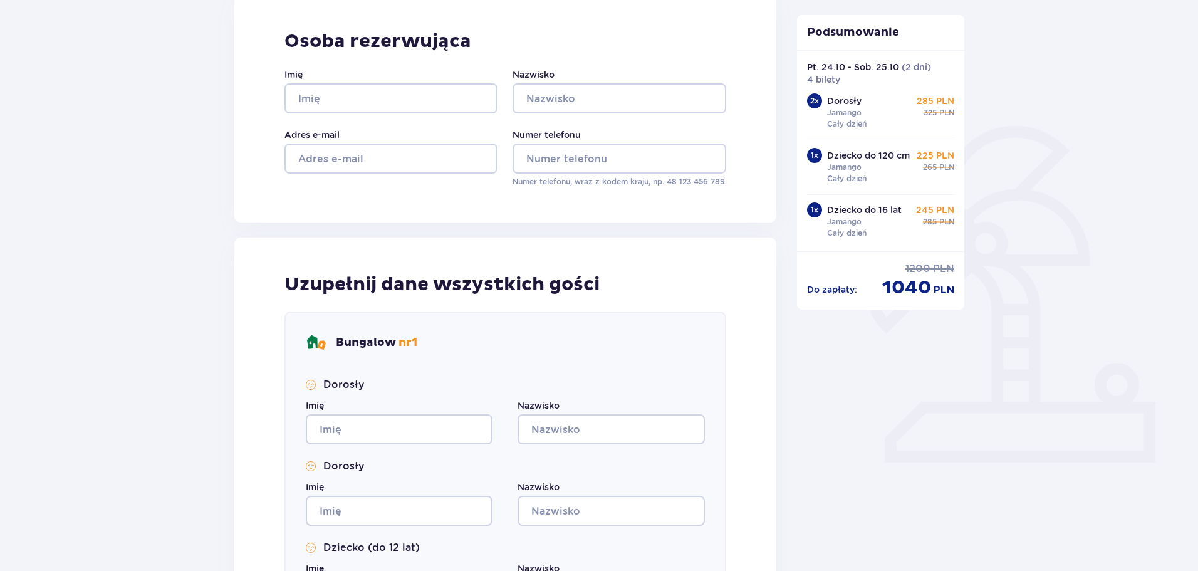
scroll to position [251, 0]
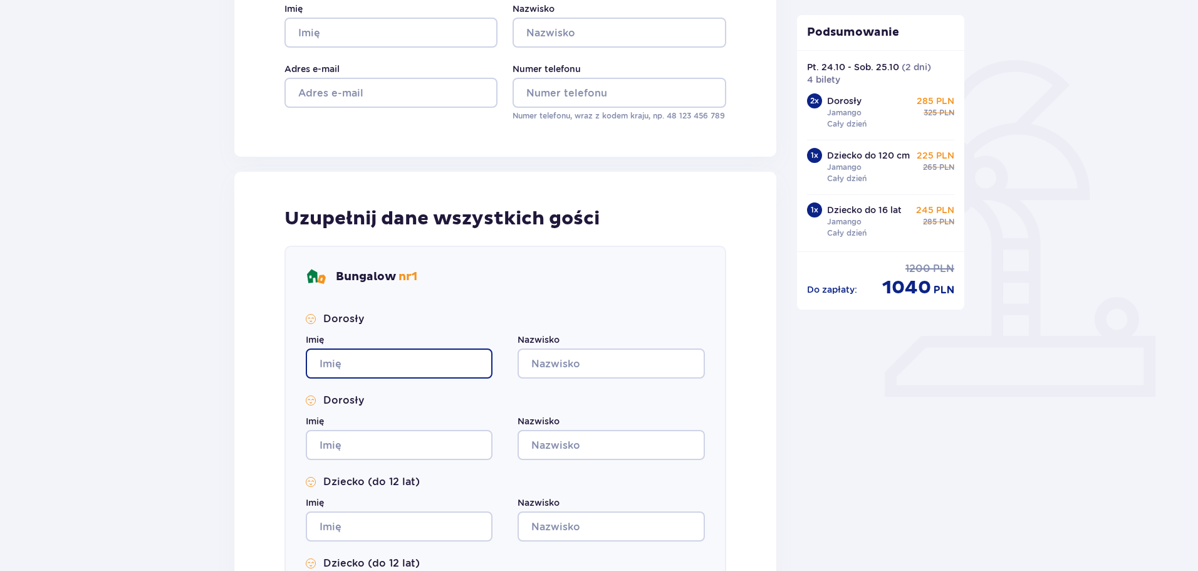
click at [434, 352] on input "Imię" at bounding box center [399, 363] width 187 height 30
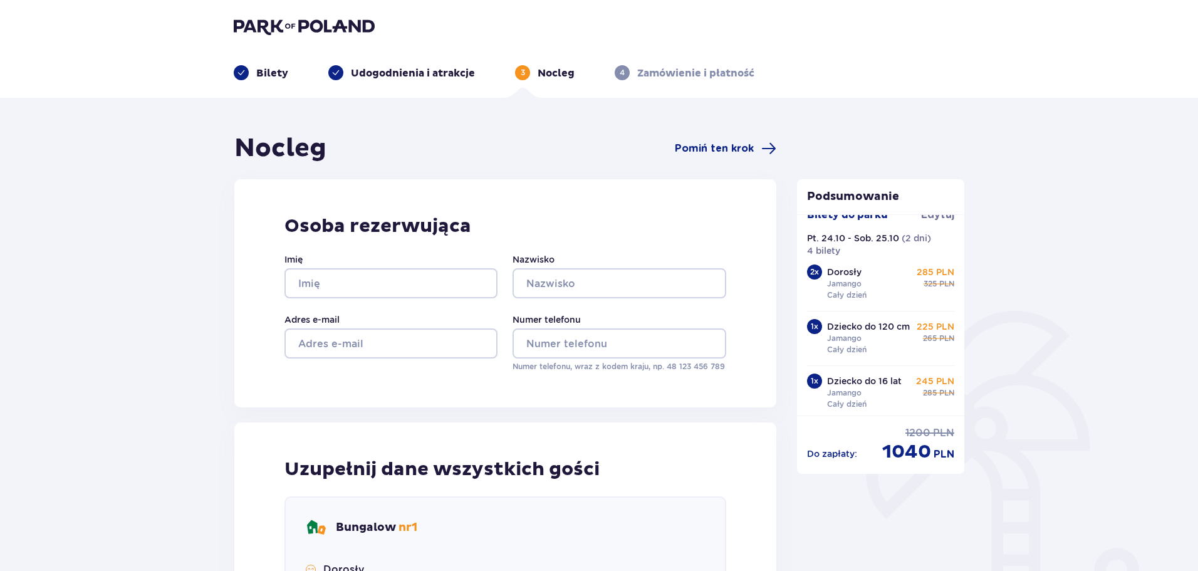
scroll to position [0, 0]
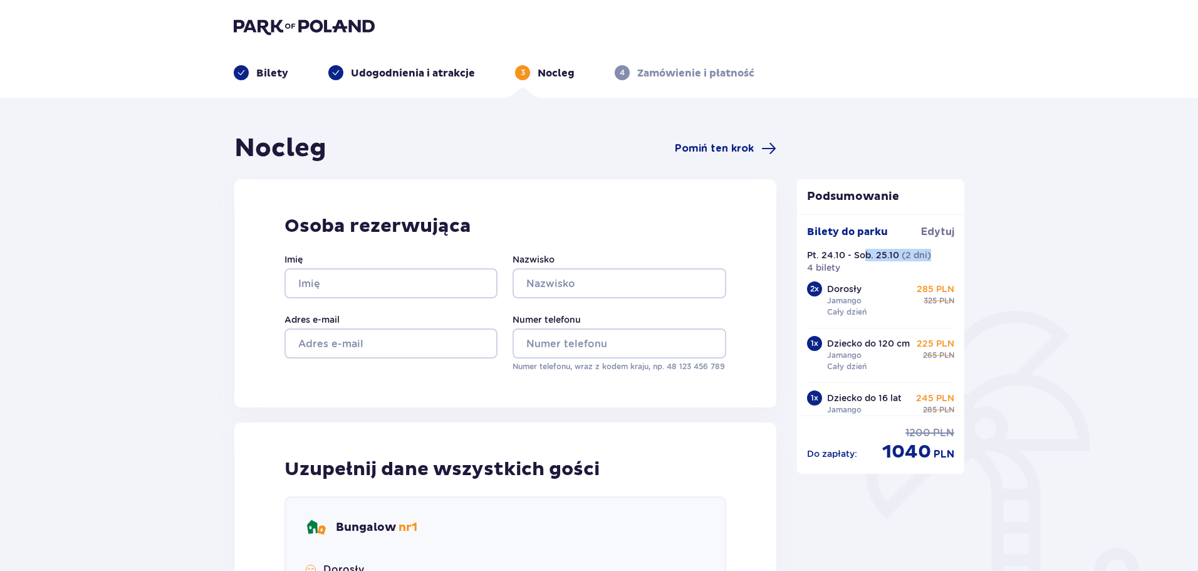
drag, startPoint x: 932, startPoint y: 254, endPoint x: 865, endPoint y: 259, distance: 66.6
click at [865, 259] on div "Pt. 24.10 - Sob. 25.10 ( 2 dni ) 4 bilety" at bounding box center [881, 261] width 148 height 25
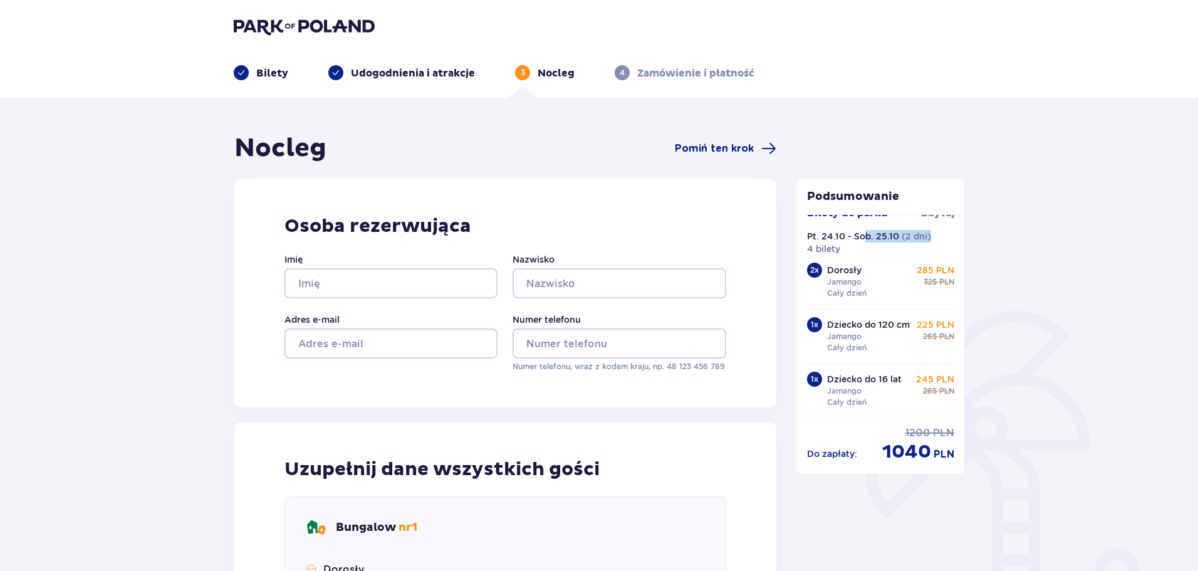
scroll to position [36, 0]
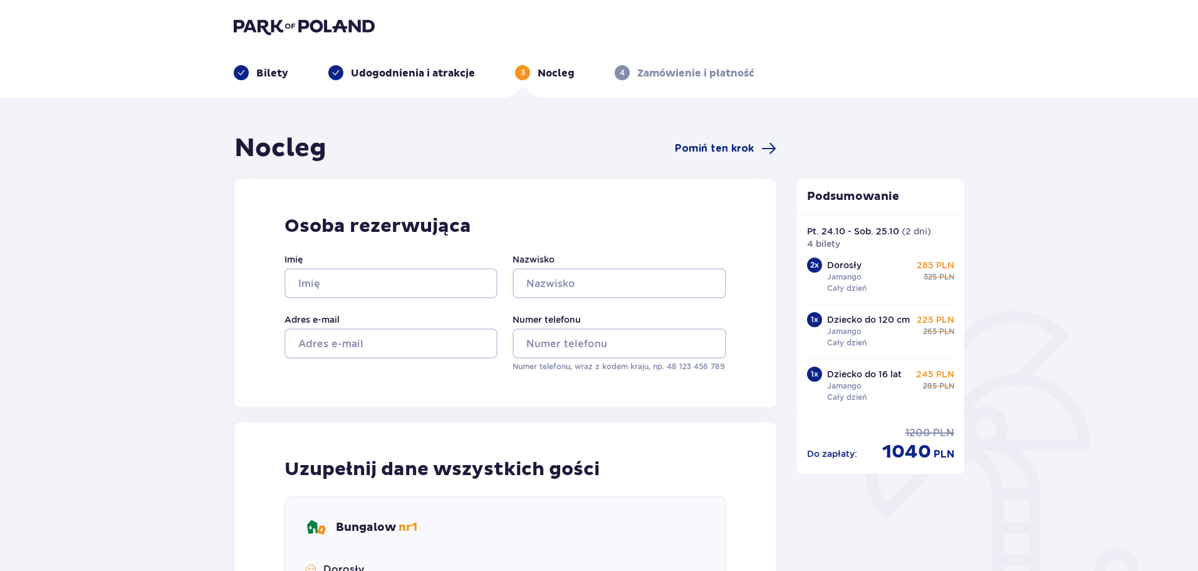
click at [275, 71] on p "Bilety" at bounding box center [272, 73] width 32 height 14
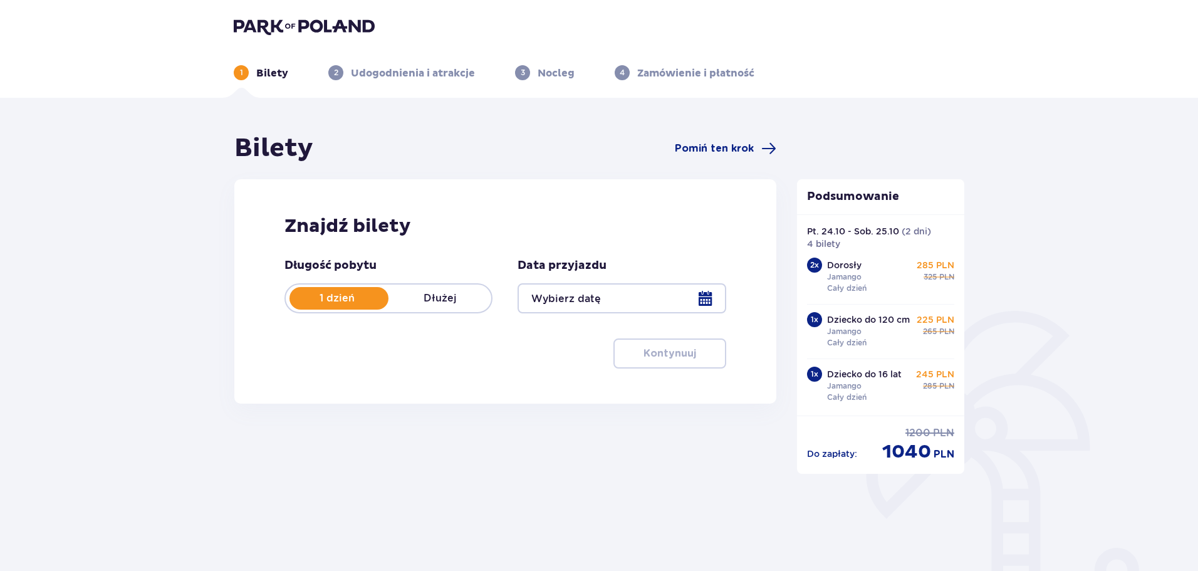
type input "[DATE] - [DATE]"
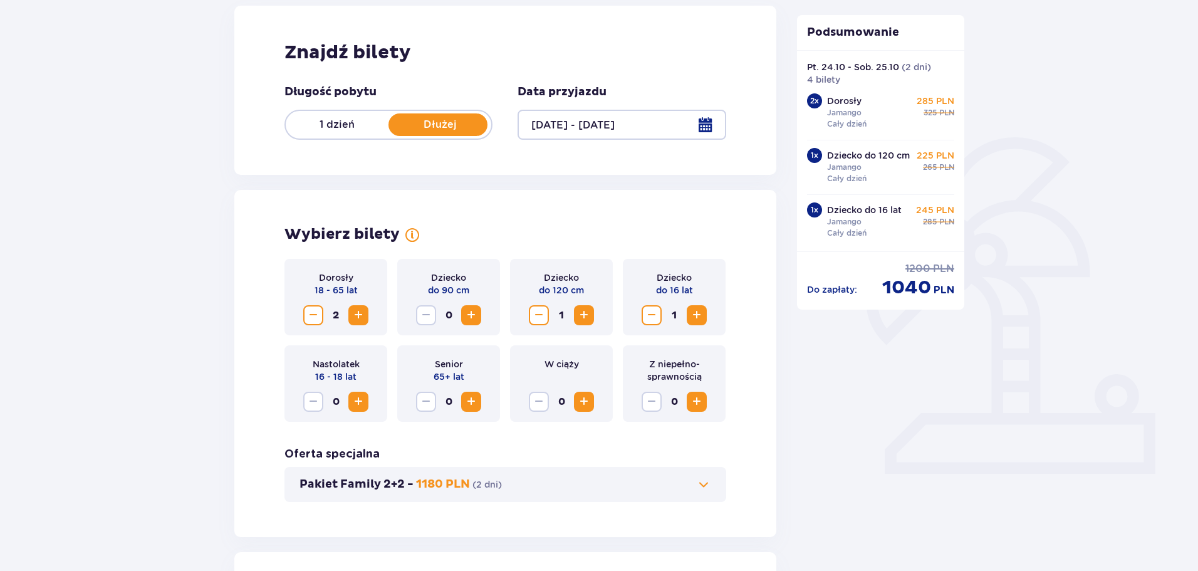
scroll to position [188, 0]
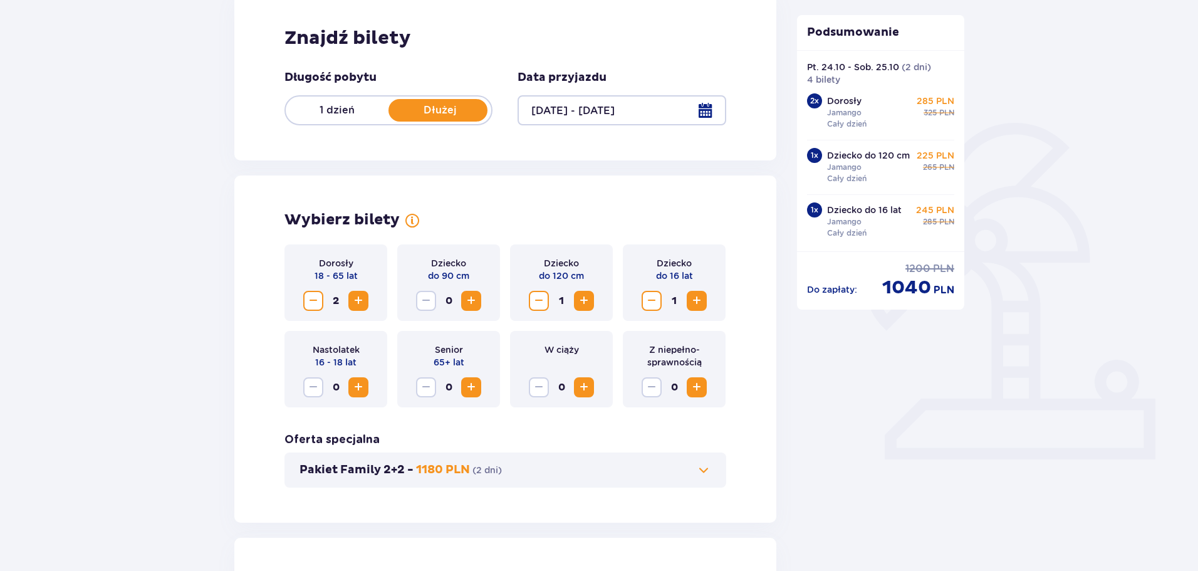
click at [593, 459] on div "Pakiet Family 2+2 - 1180 PLN ( 2 dni )" at bounding box center [505, 469] width 442 height 35
click at [593, 470] on button "Pakiet Family 2+2 - 1180 PLN ( 2 dni )" at bounding box center [506, 469] width 412 height 15
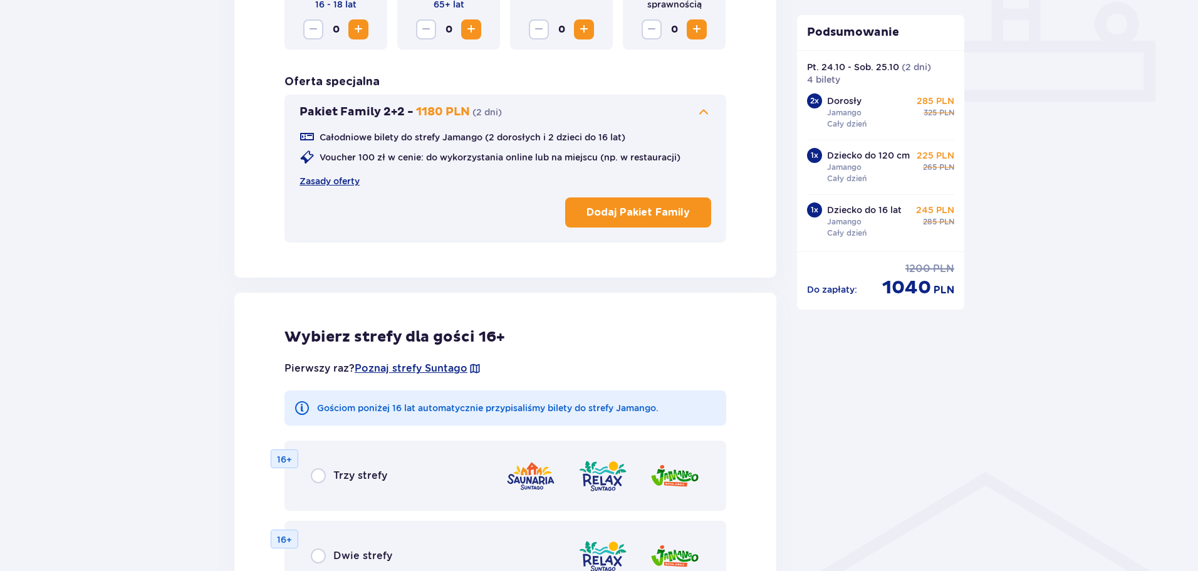
scroll to position [536, 0]
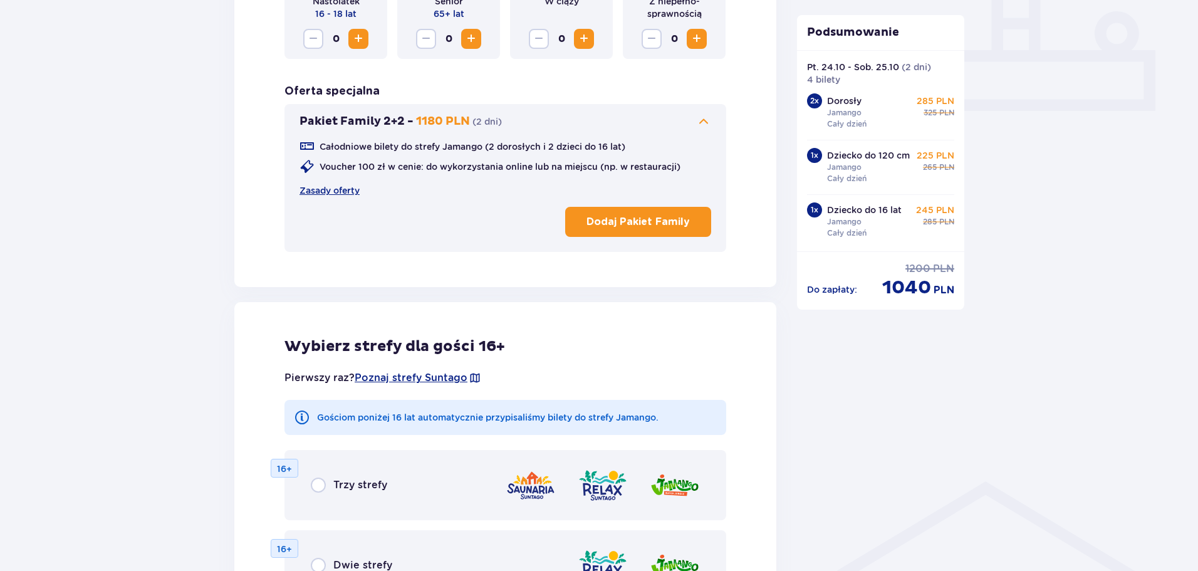
click at [633, 223] on p "Dodaj Pakiet Family" at bounding box center [638, 222] width 103 height 14
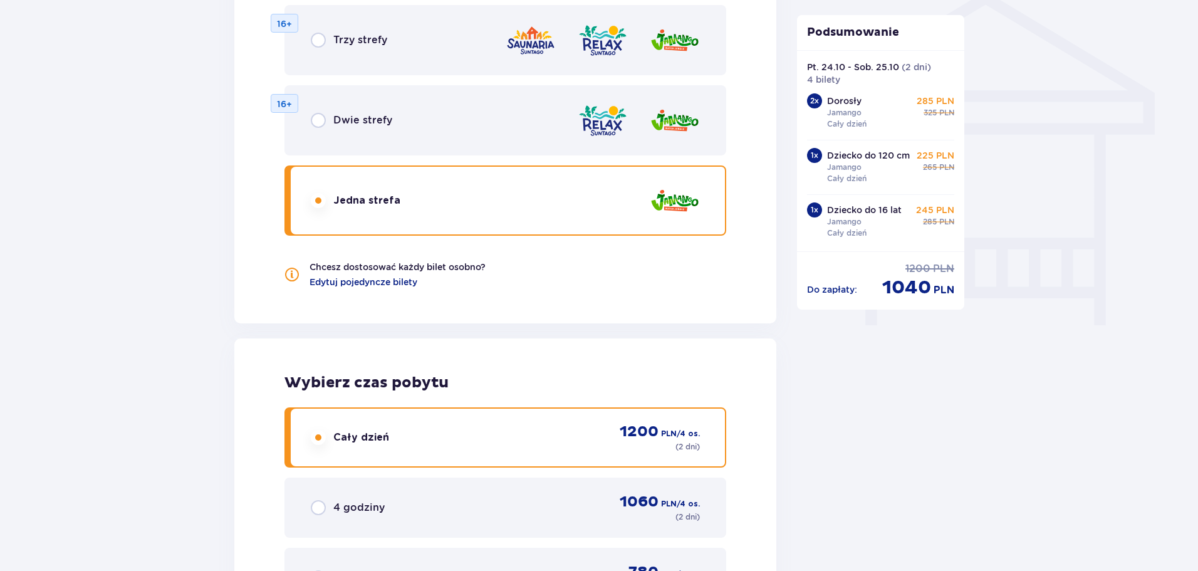
scroll to position [1226, 0]
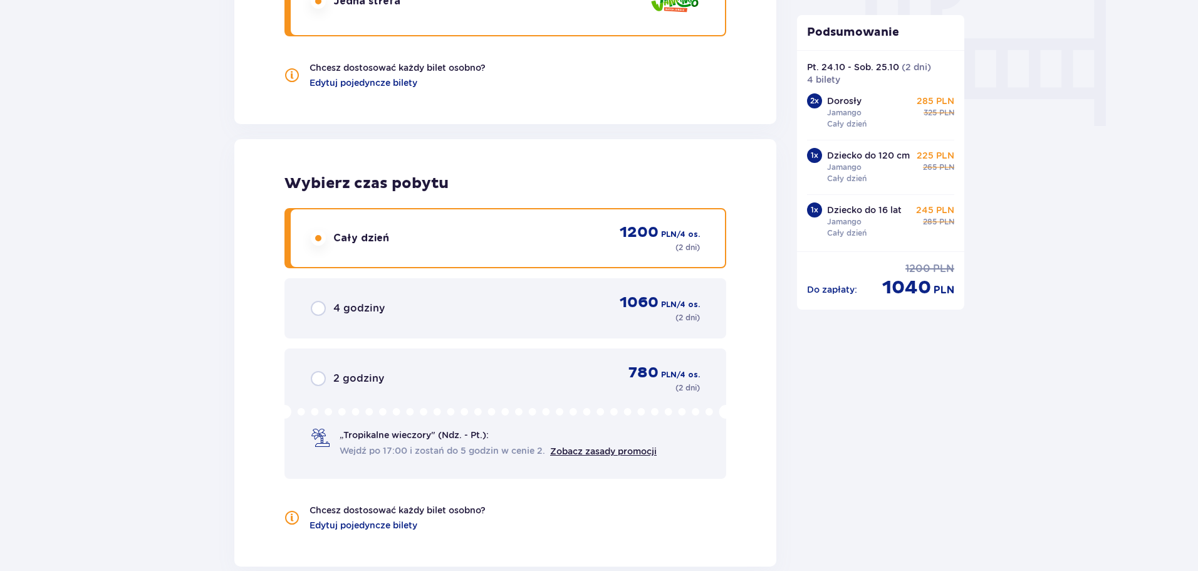
click at [460, 246] on div "Cały dzień 1200 PLN / 4 os. ( 2 dni )" at bounding box center [505, 238] width 389 height 30
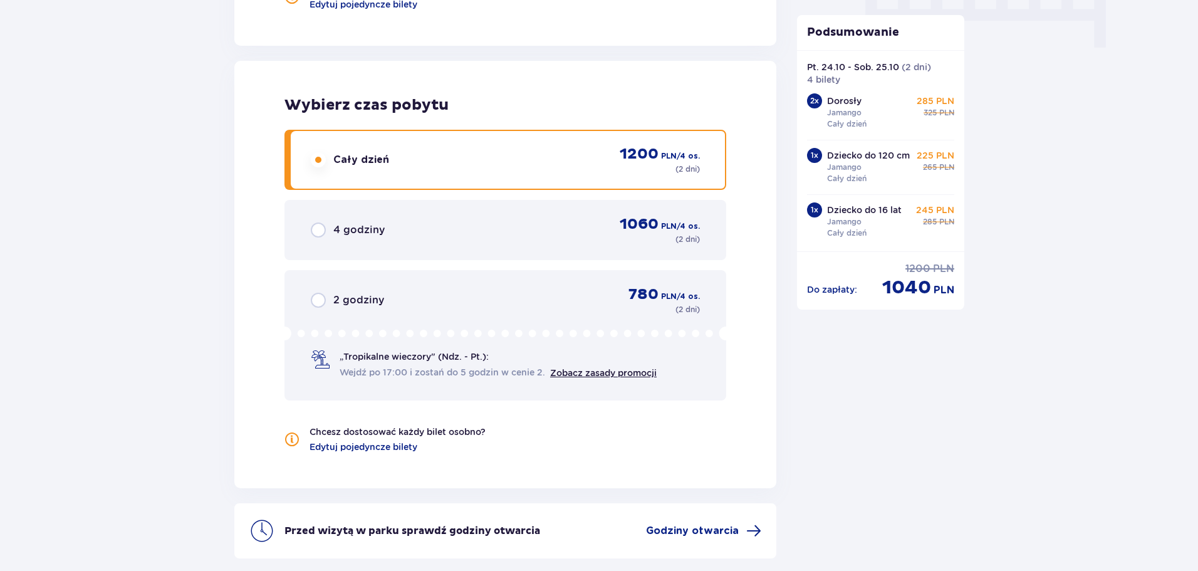
scroll to position [1412, 0]
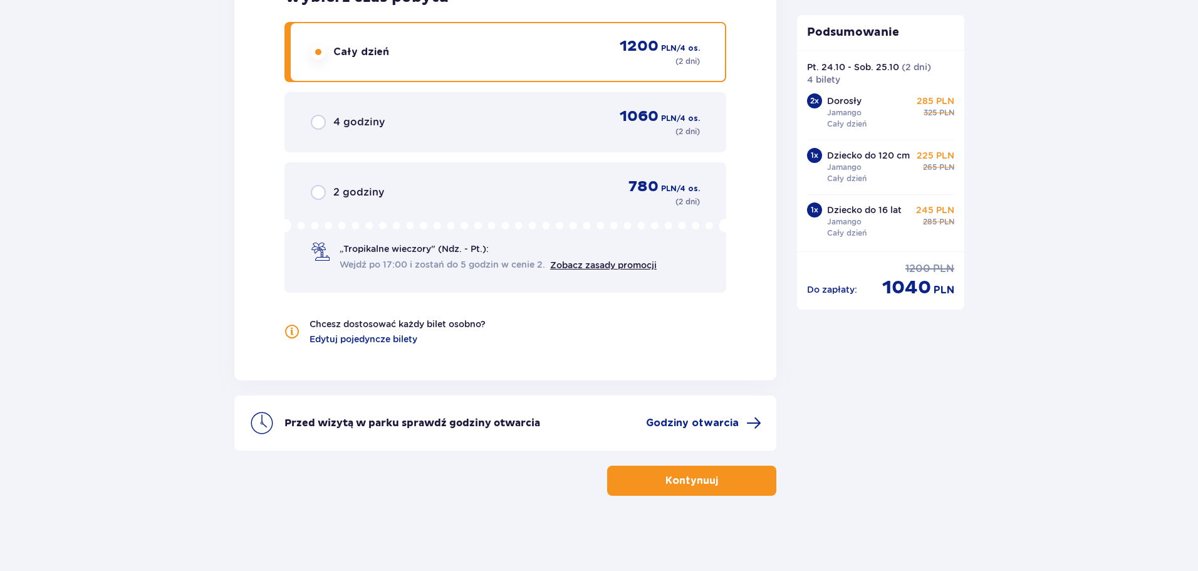
click at [678, 479] on p "Kontynuuj" at bounding box center [691, 481] width 53 height 14
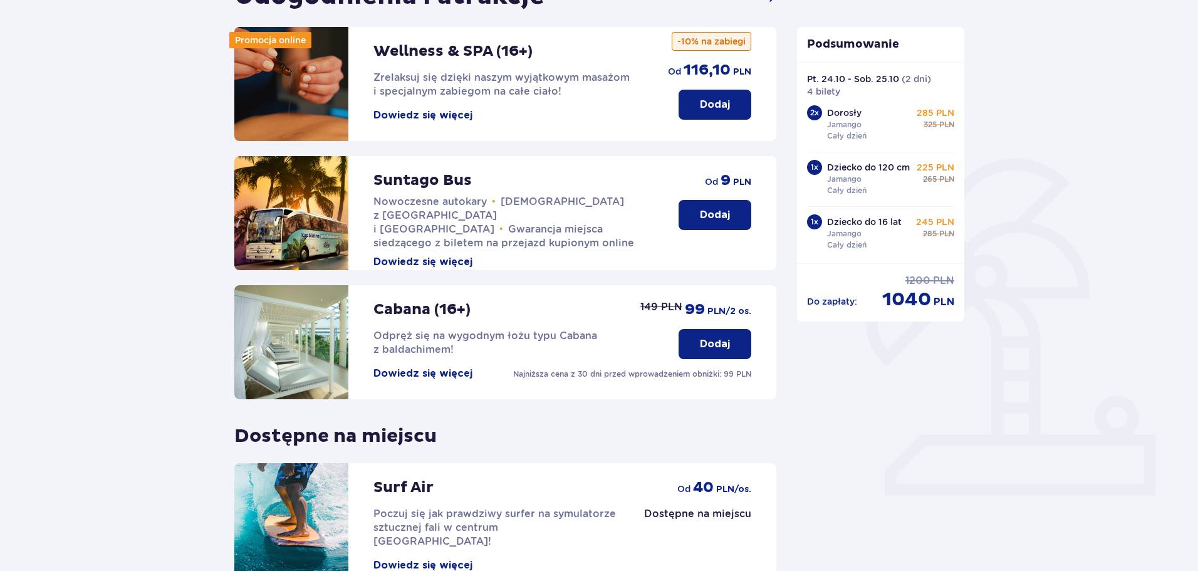
scroll to position [279, 0]
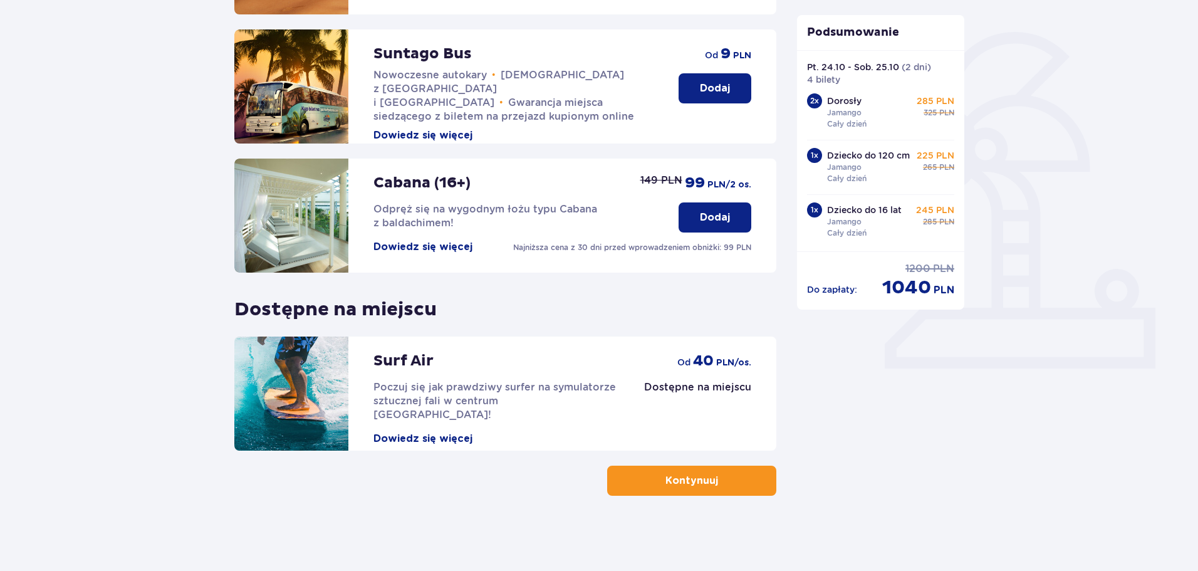
click at [694, 482] on p "Kontynuuj" at bounding box center [691, 481] width 53 height 14
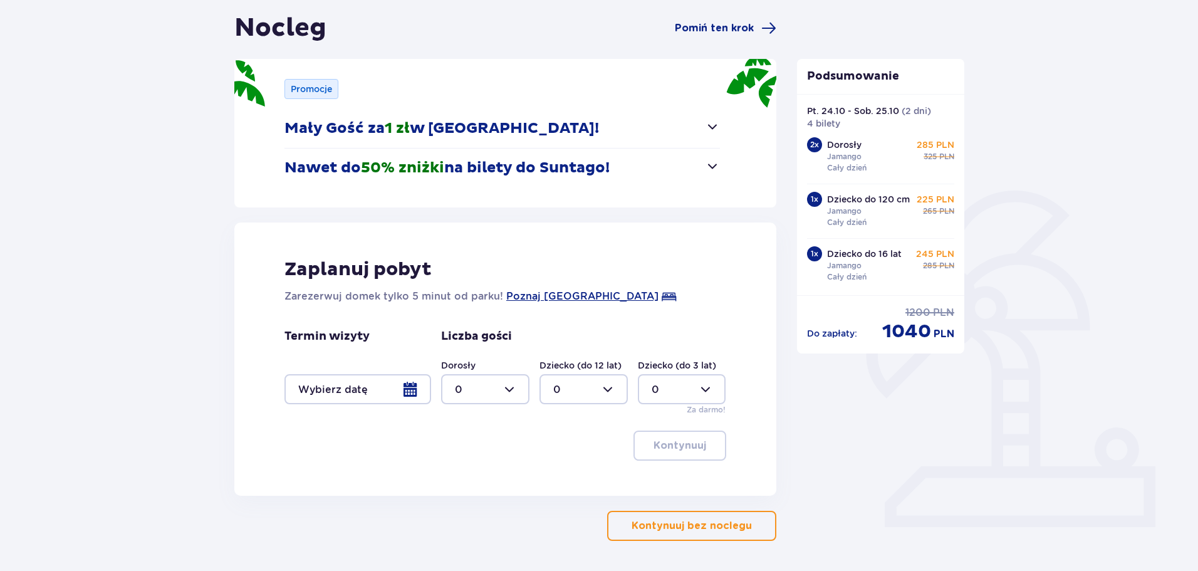
scroll to position [125, 0]
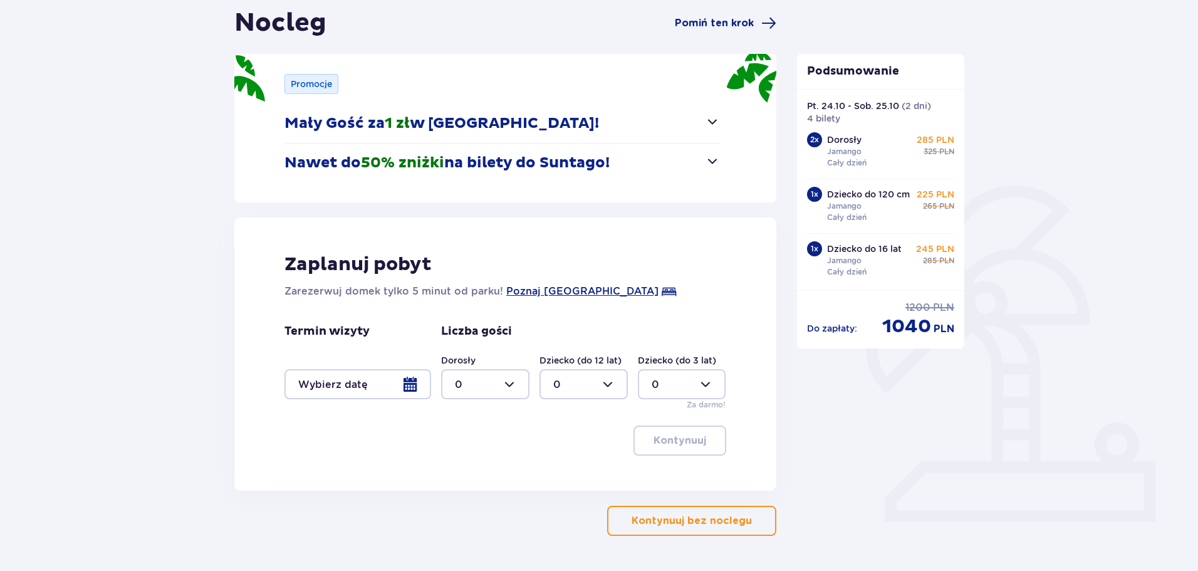
click at [416, 382] on div at bounding box center [357, 384] width 147 height 30
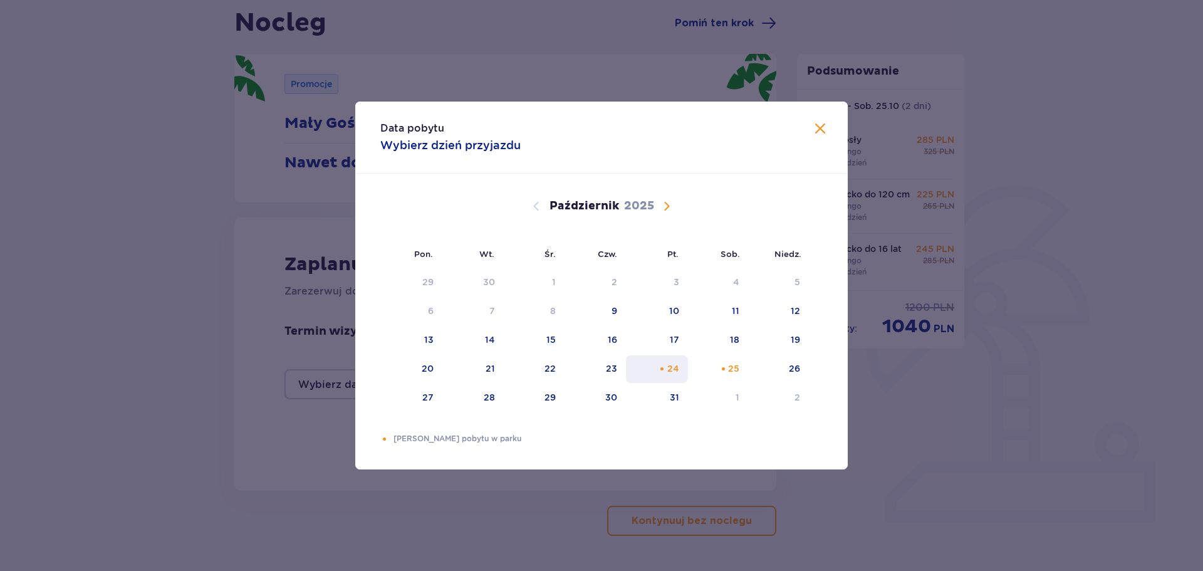
click at [684, 373] on div "24" at bounding box center [657, 369] width 62 height 28
click at [719, 368] on div "Pomarańczowa kropka" at bounding box center [723, 369] width 8 height 8
type input "[DATE] - [DATE]"
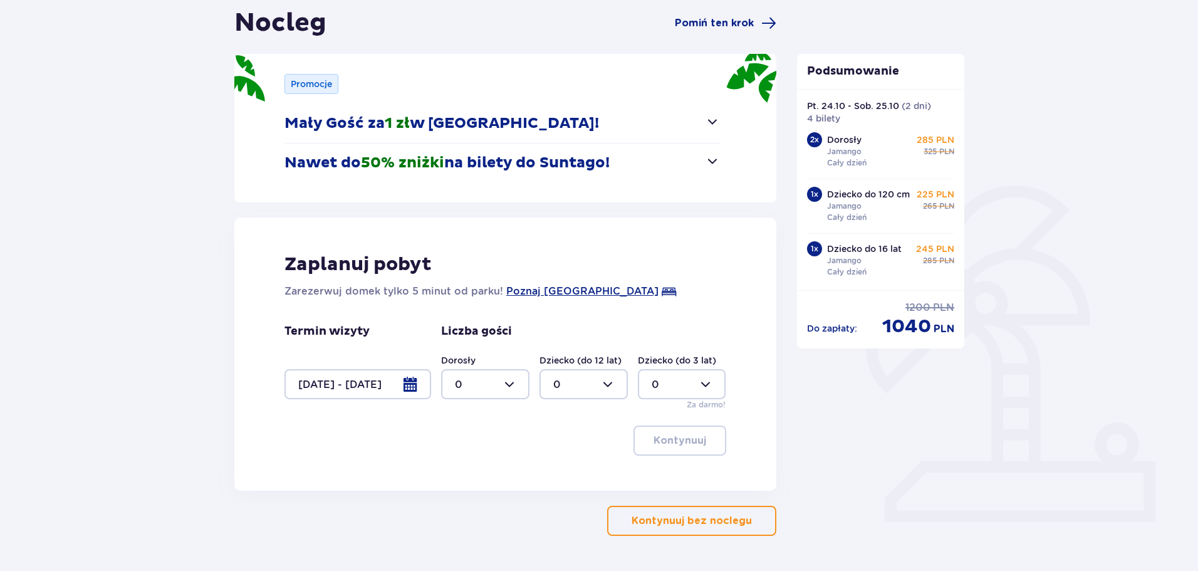
click at [502, 373] on div at bounding box center [485, 384] width 88 height 30
drag, startPoint x: 460, startPoint y: 476, endPoint x: 568, endPoint y: 402, distance: 131.1
click at [461, 476] on p "2" at bounding box center [458, 475] width 6 height 14
type input "2"
click at [581, 388] on div at bounding box center [584, 384] width 88 height 30
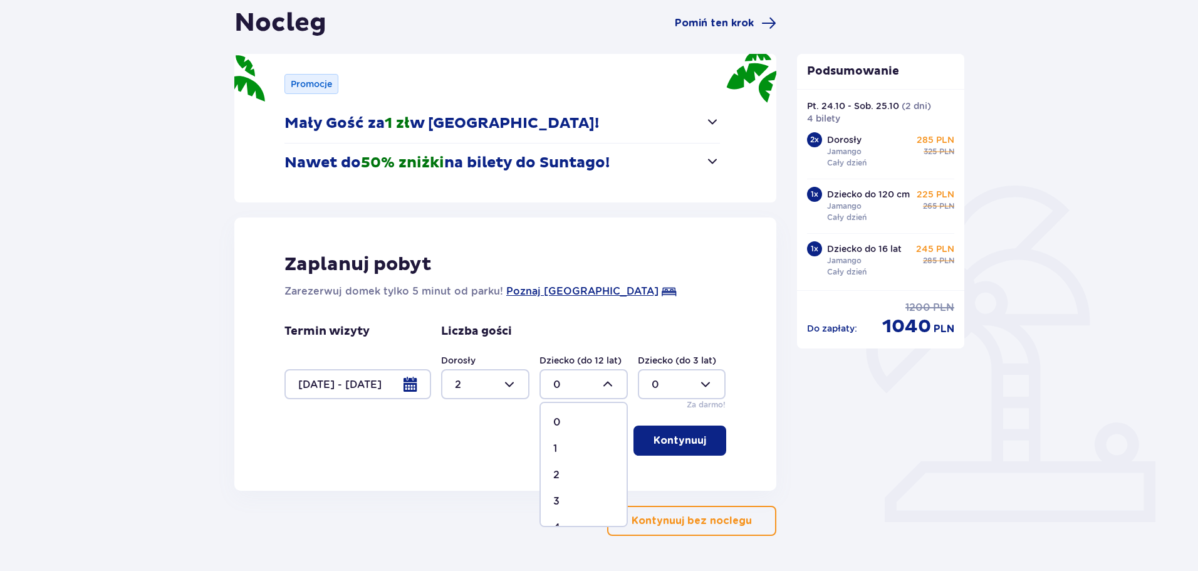
click at [565, 475] on div "2" at bounding box center [583, 475] width 61 height 14
type input "2"
click at [681, 435] on p "Kontynuuj" at bounding box center [680, 441] width 53 height 14
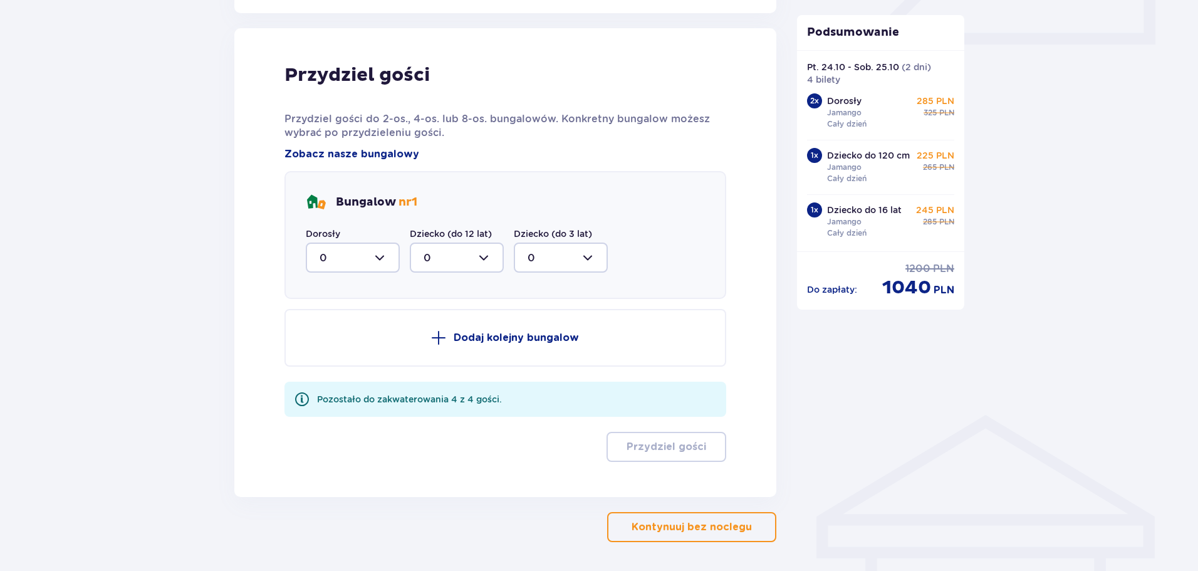
scroll to position [616, 0]
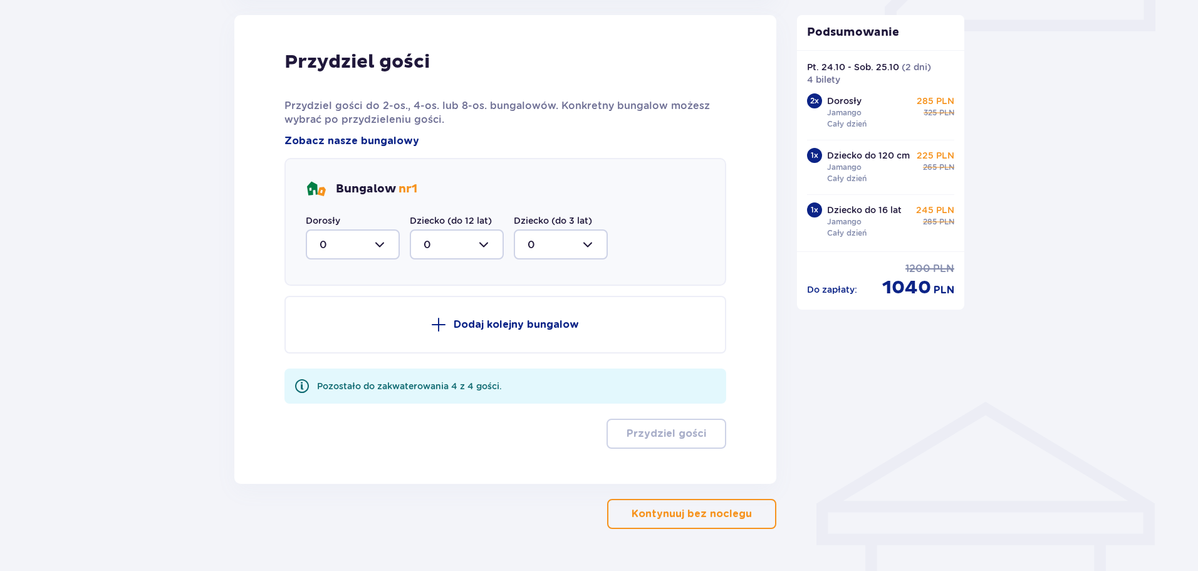
click at [375, 242] on div at bounding box center [353, 244] width 94 height 30
click at [325, 333] on p "2" at bounding box center [323, 335] width 6 height 14
type input "2"
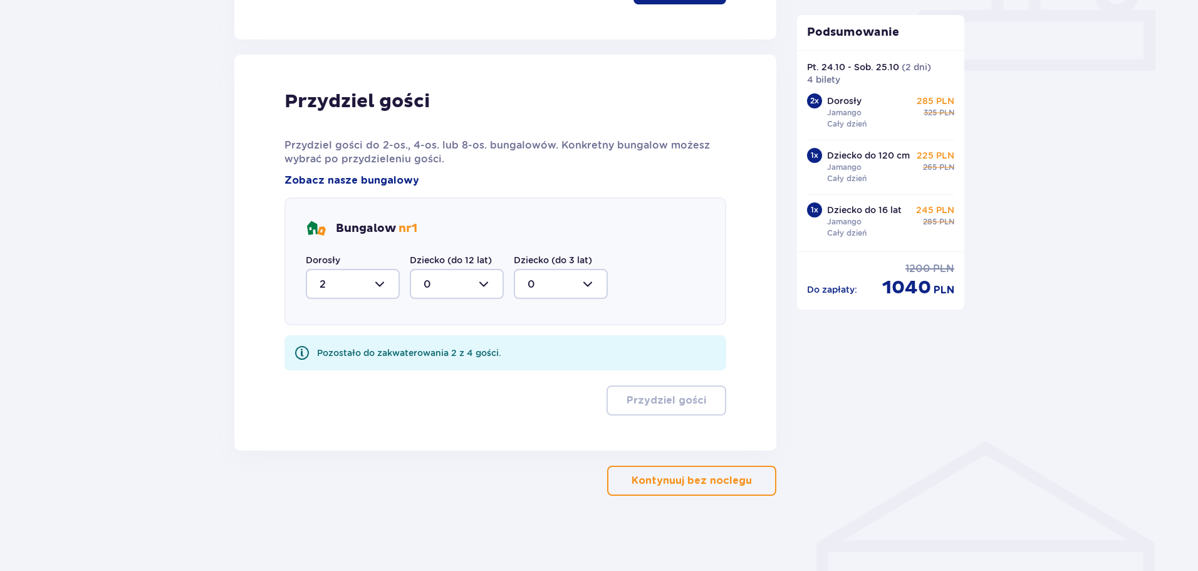
click at [425, 274] on div at bounding box center [457, 284] width 94 height 30
click at [425, 374] on p "2" at bounding box center [427, 375] width 6 height 14
type input "2"
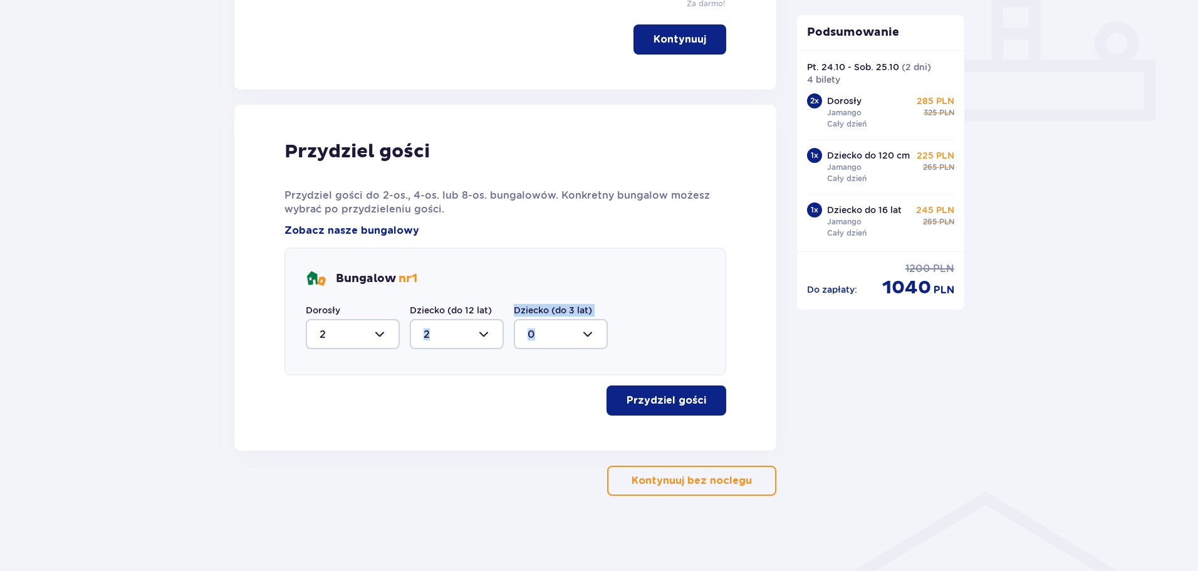
drag, startPoint x: 427, startPoint y: 375, endPoint x: 549, endPoint y: 399, distance: 124.6
click at [549, 399] on div "Przydziel gości Przydziel gości do 2-os., 4-os. lub 8-os. bungalowów. Konkretny…" at bounding box center [505, 278] width 442 height 276
click at [678, 411] on button "Przydziel gości" at bounding box center [667, 400] width 120 height 30
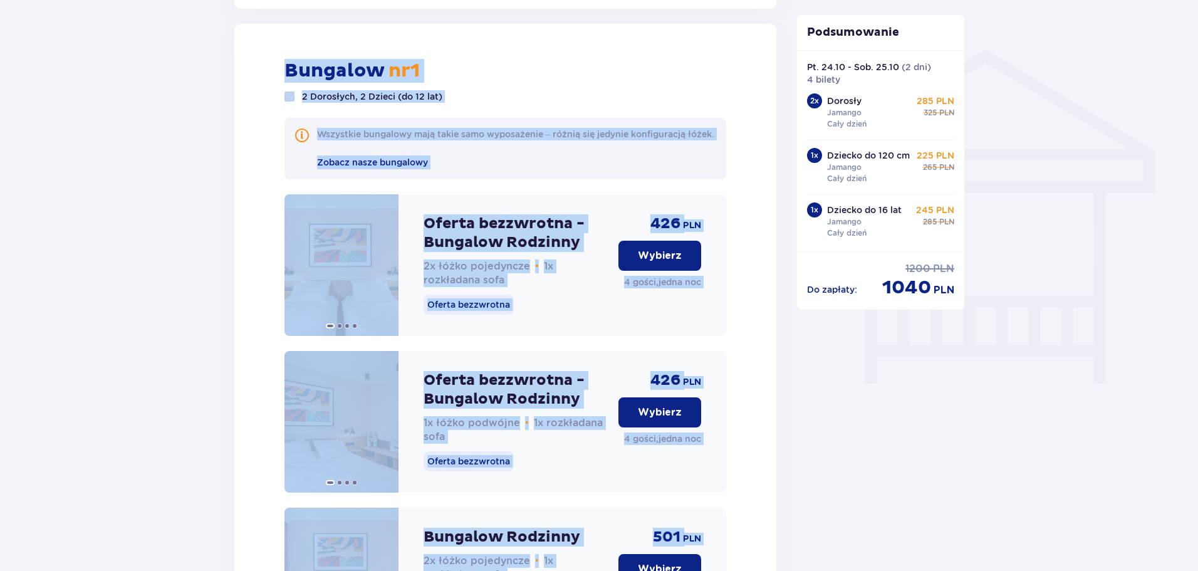
scroll to position [977, 0]
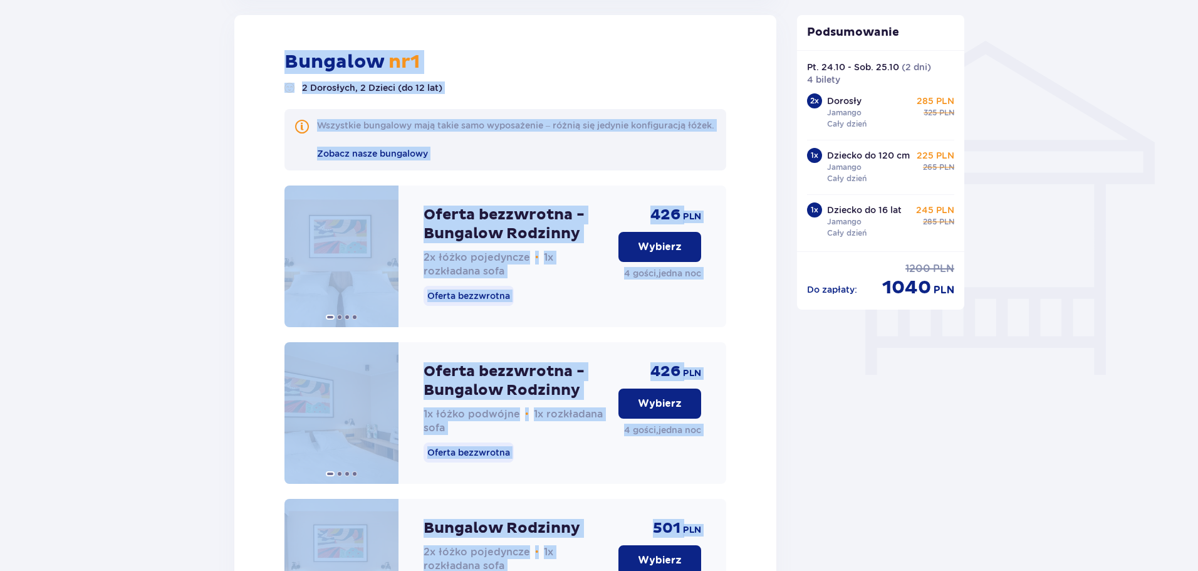
click at [0, 284] on div "Nocleg Pomiń ten krok Promocje Mały Gość za 1 zł w Suntago Village! Noc za złot…" at bounding box center [599, 362] width 1198 height 2483
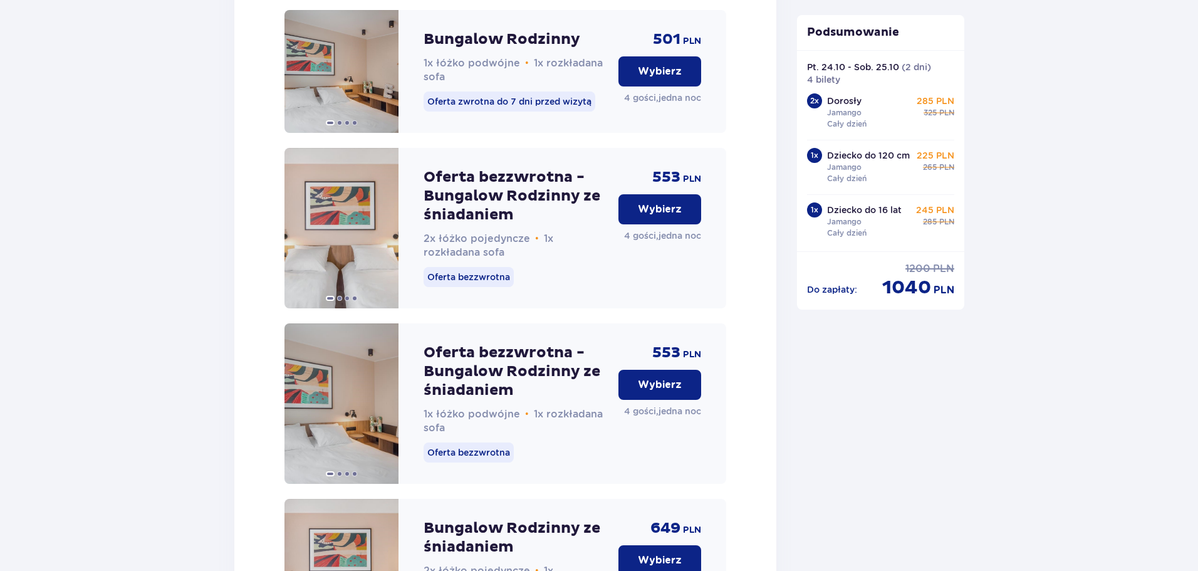
scroll to position [1666, 0]
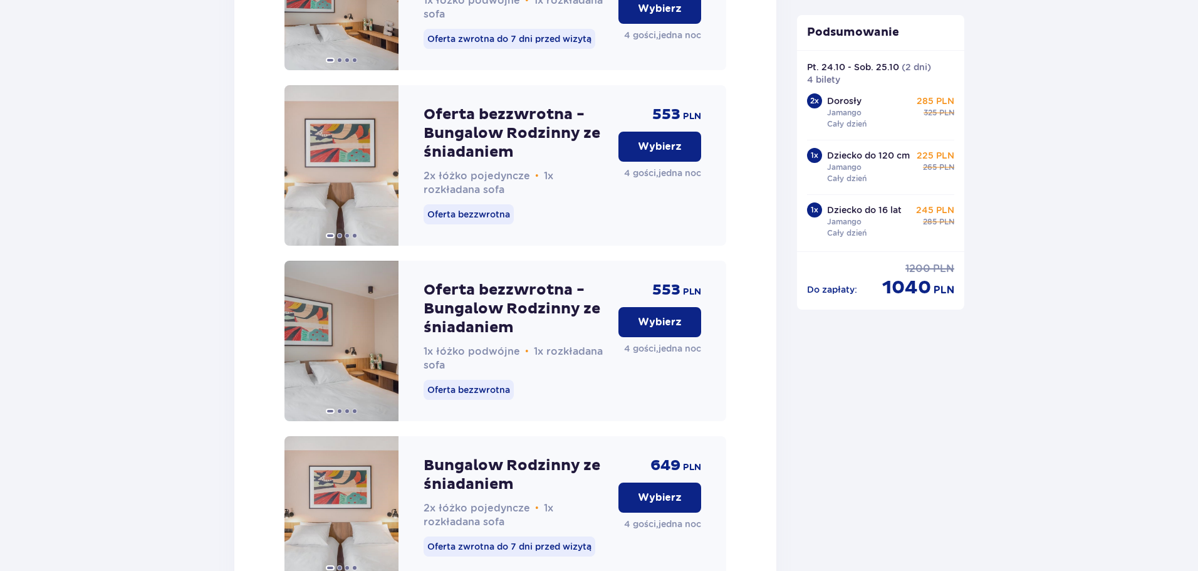
click at [653, 329] on p "Wybierz" at bounding box center [660, 322] width 44 height 14
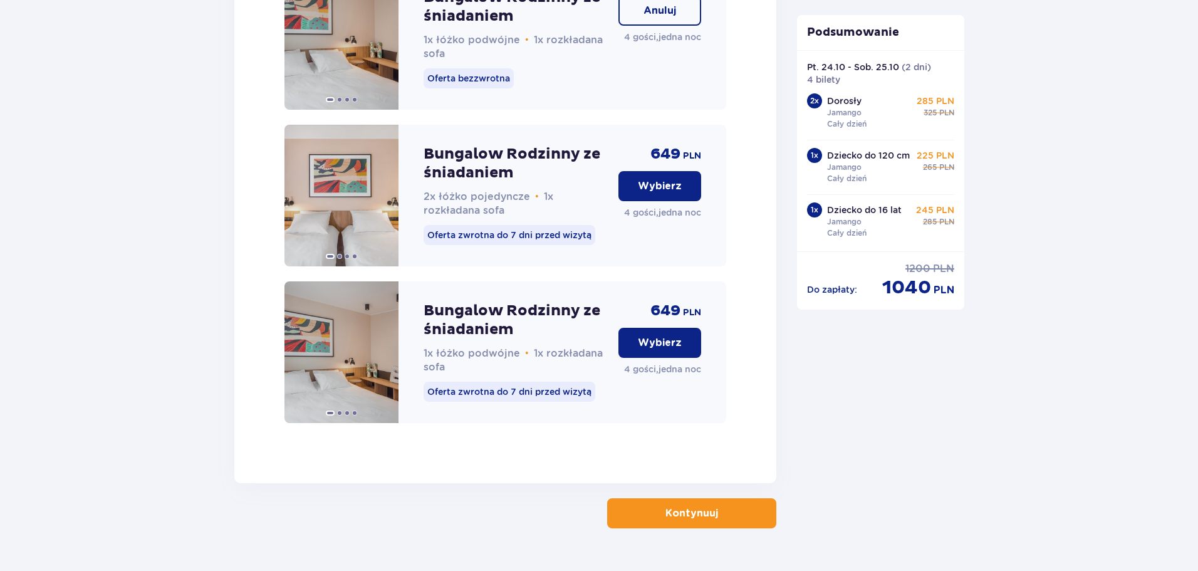
scroll to position [2023, 0]
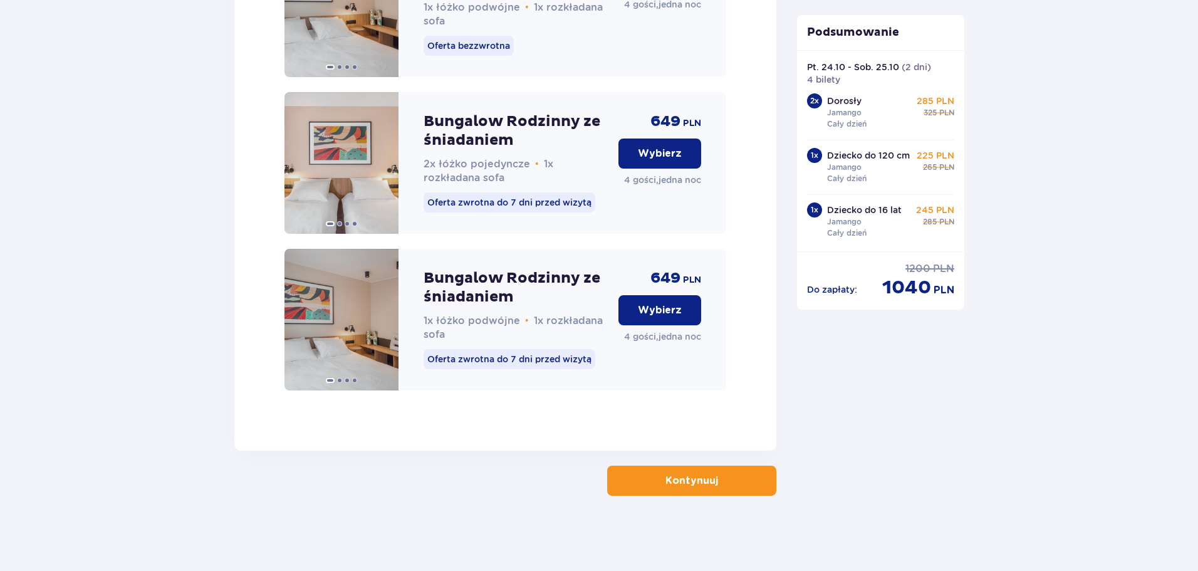
click at [706, 489] on button "Kontynuuj" at bounding box center [691, 481] width 169 height 30
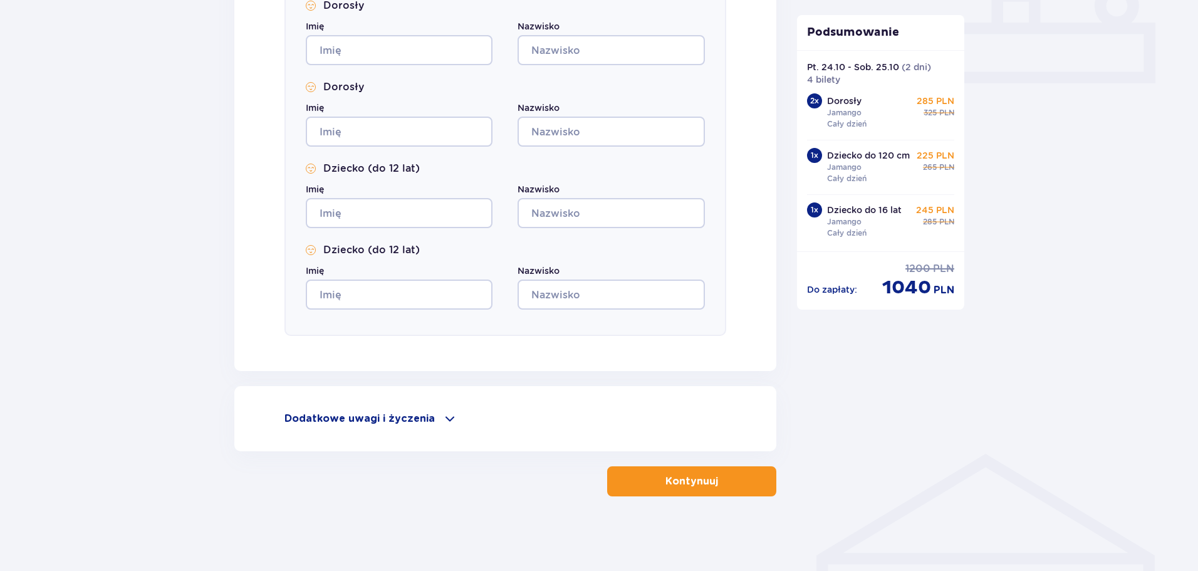
scroll to position [565, 0]
